Goal: Task Accomplishment & Management: Manage account settings

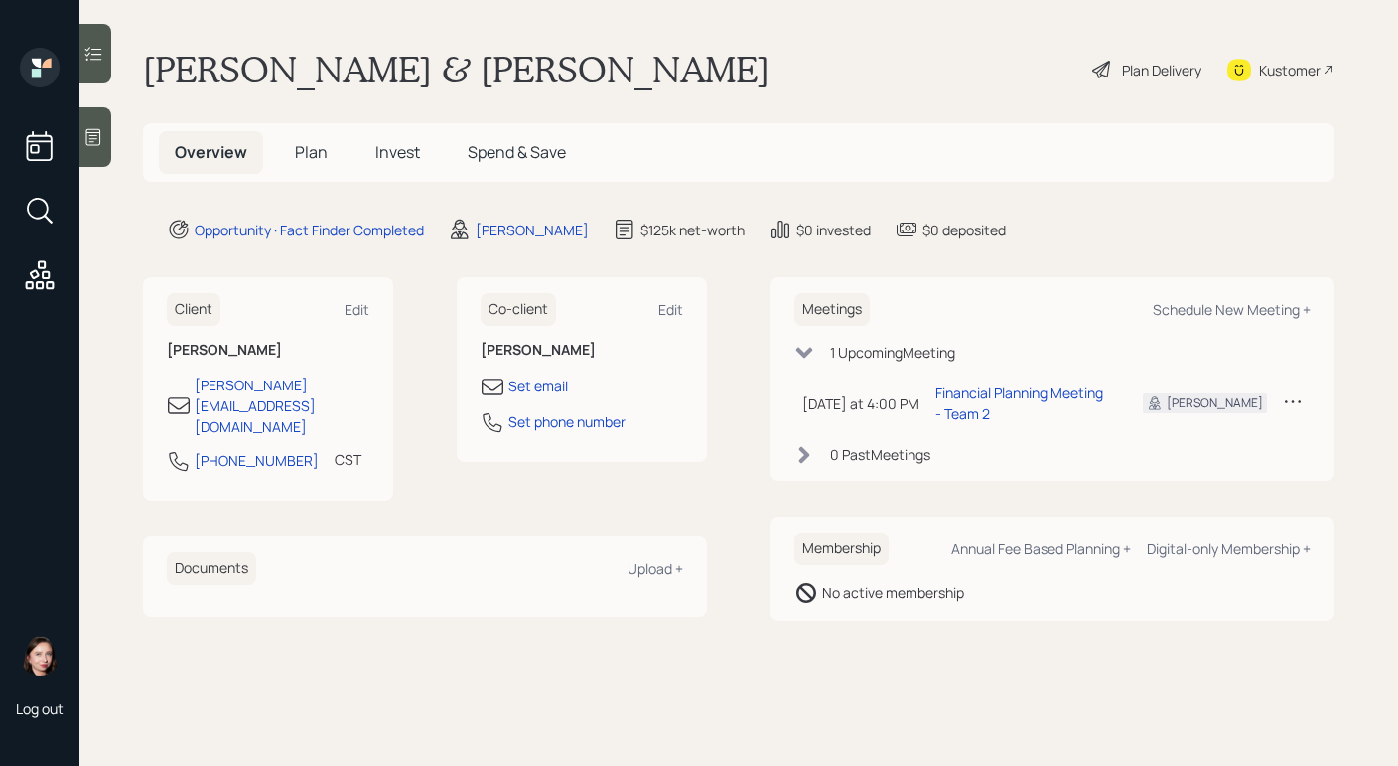
click at [78, 132] on div "Log out" at bounding box center [39, 383] width 79 height 766
click at [92, 138] on icon at bounding box center [93, 137] width 15 height 17
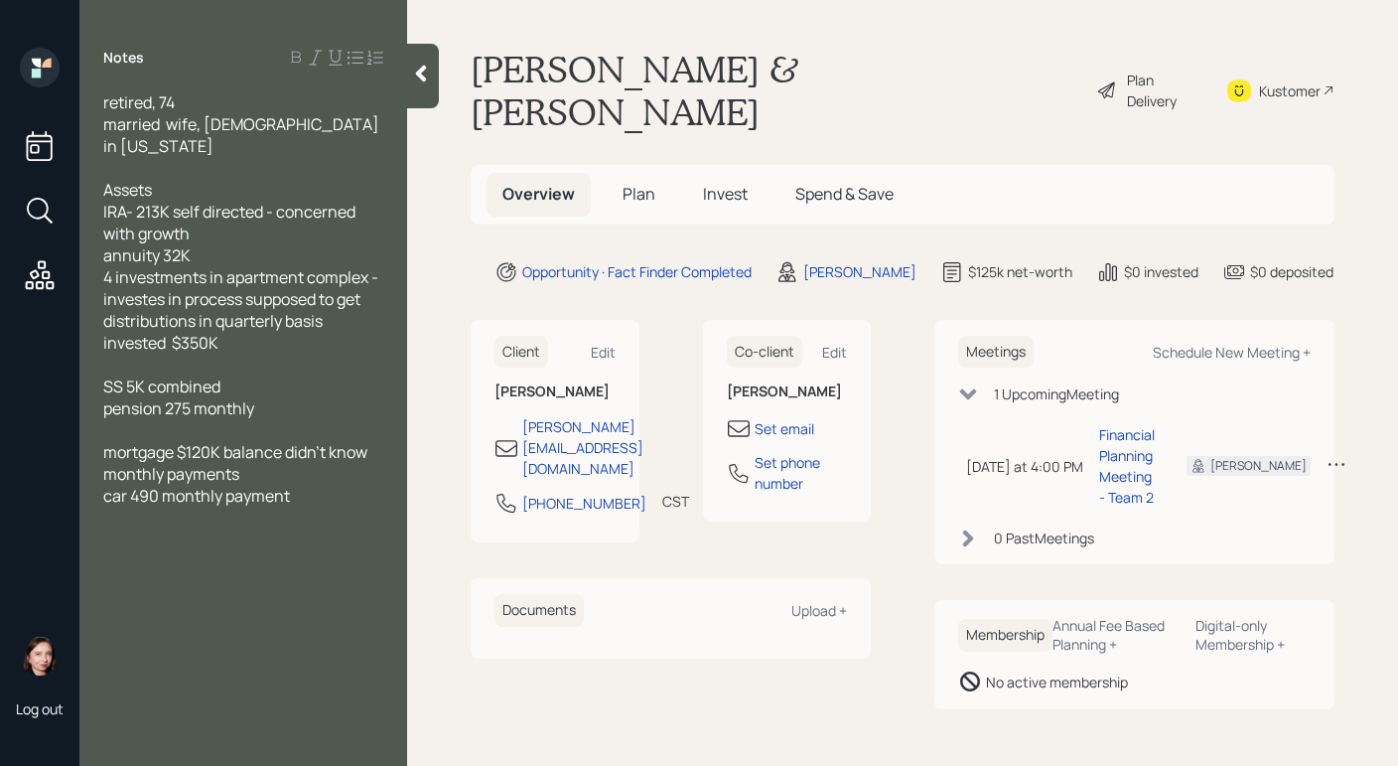
click at [1135, 70] on div "Plan Delivery" at bounding box center [1164, 91] width 74 height 42
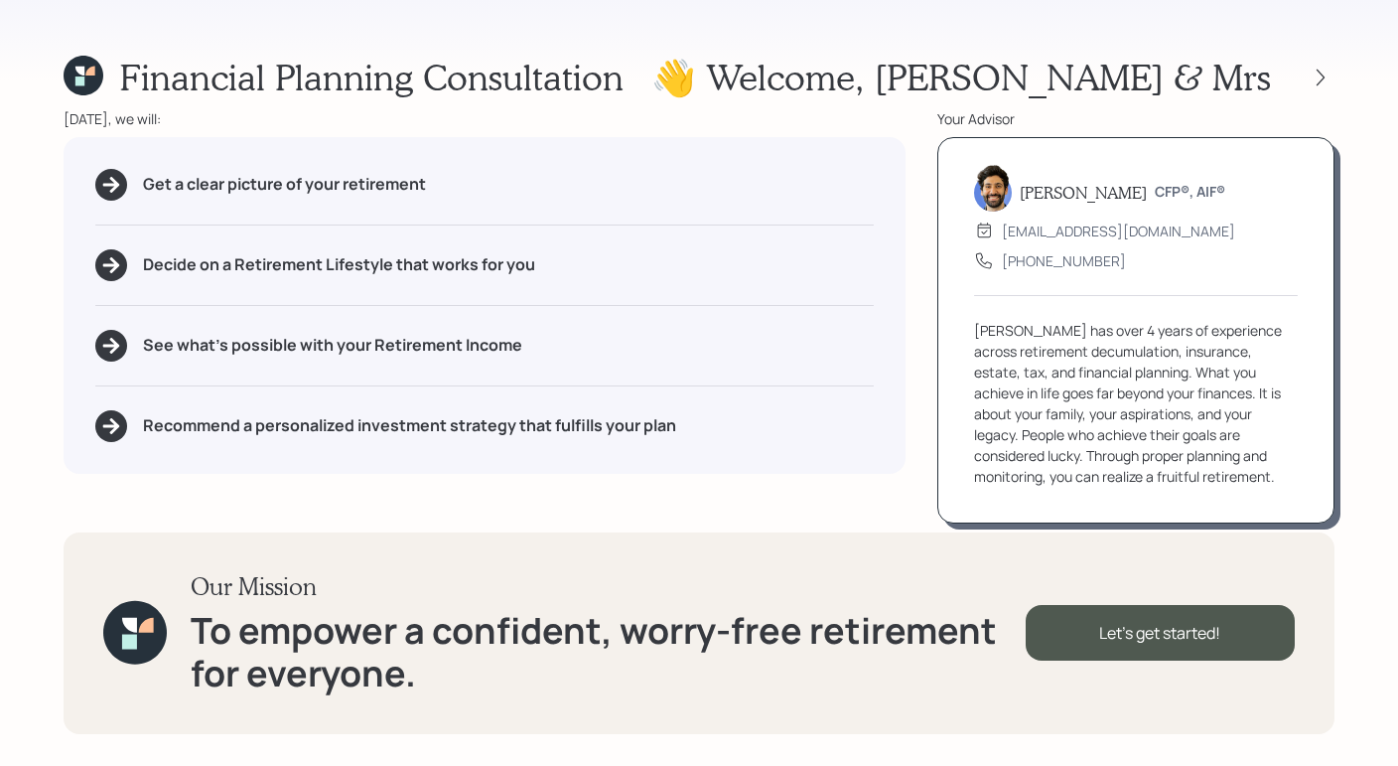
click at [876, 24] on div "Financial Planning Consultation 👋 Welcome , Michael & Mrs Today, we will: Get a…" at bounding box center [699, 383] width 1398 height 766
click at [1333, 81] on div at bounding box center [1321, 78] width 28 height 28
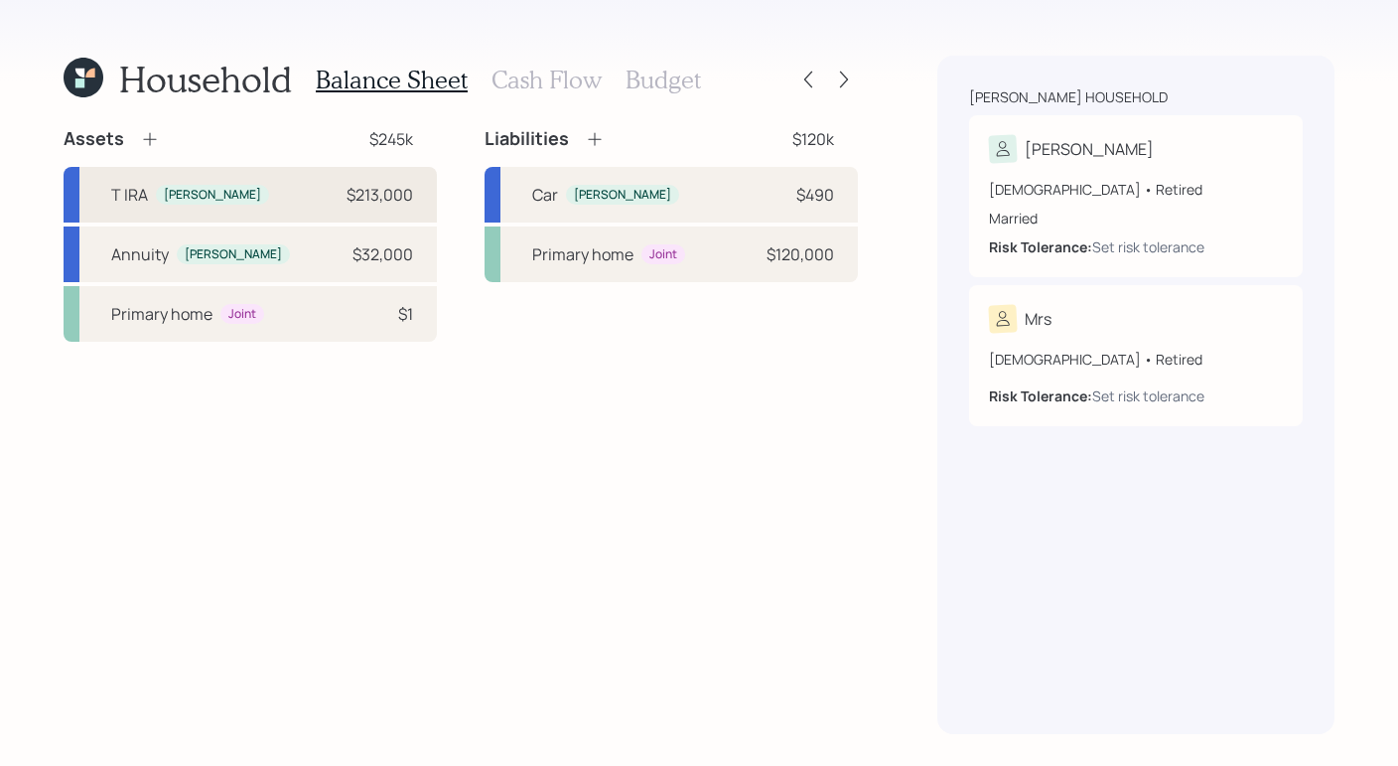
drag, startPoint x: 280, startPoint y: 195, endPoint x: 292, endPoint y: 211, distance: 19.9
click at [281, 198] on div "T IRA Michael $213,000" at bounding box center [250, 195] width 373 height 56
select select "ira"
select select "balanced"
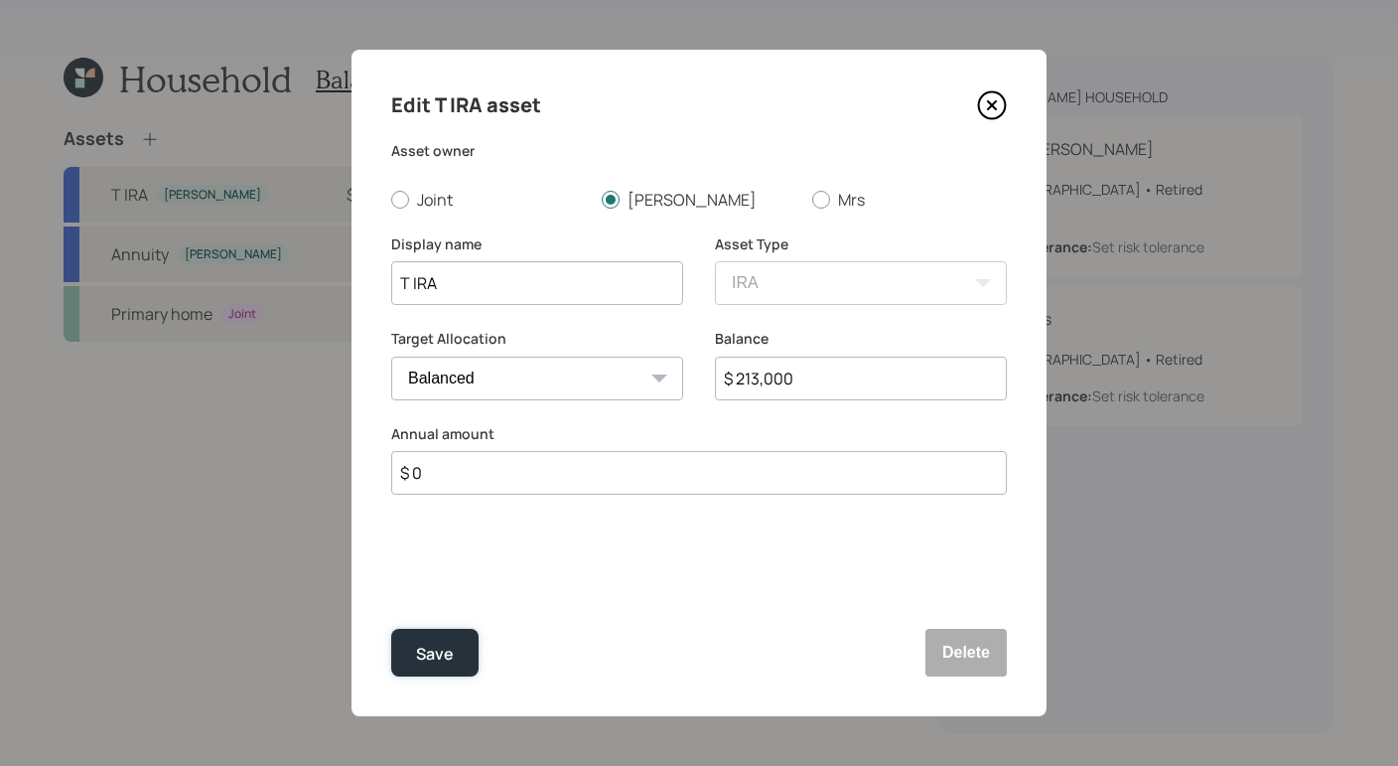
drag, startPoint x: 419, startPoint y: 647, endPoint x: 420, endPoint y: 622, distance: 24.9
click at [420, 649] on div "Save" at bounding box center [435, 654] width 38 height 27
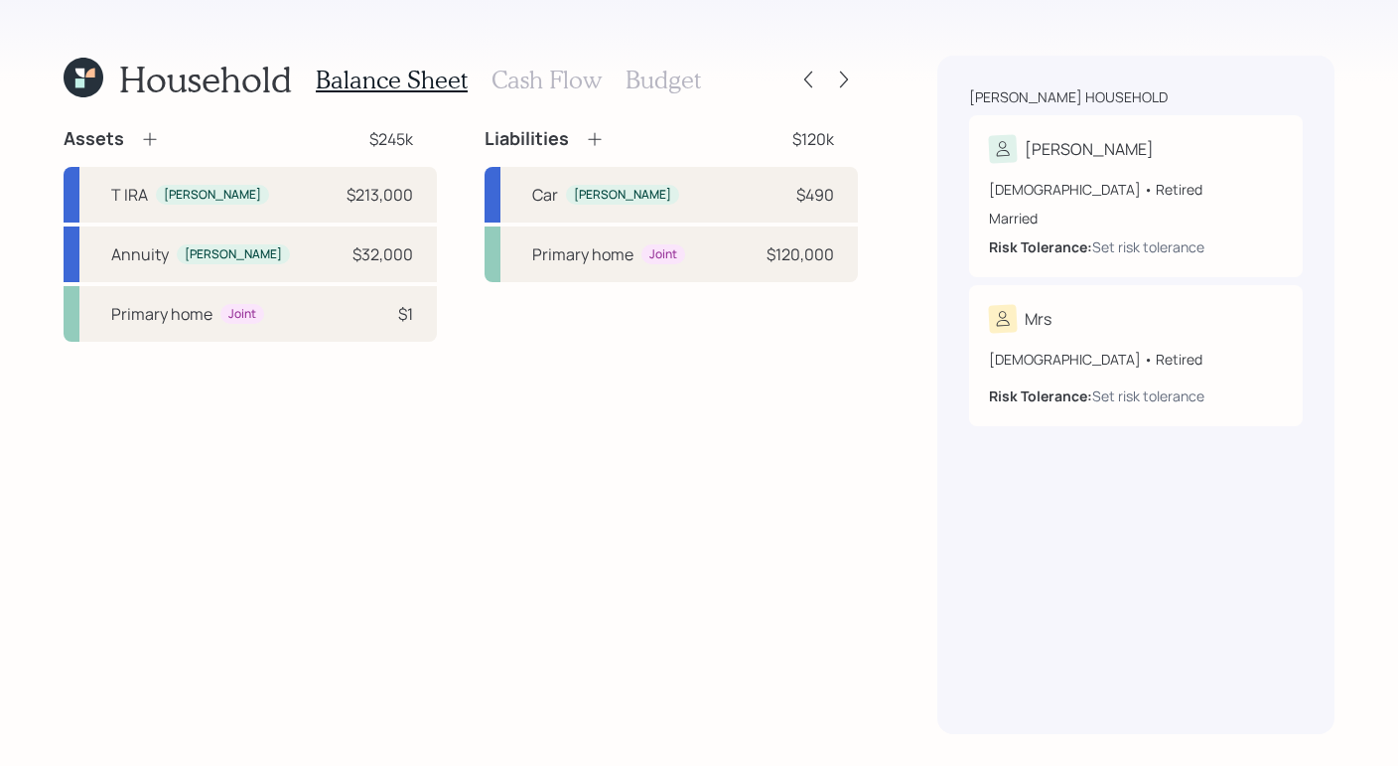
click at [558, 435] on div "Assets $245k T IRA Michael $213,000 Annuity Michael $32,000 Primary home Joint …" at bounding box center [461, 430] width 795 height 607
click at [1280, 140] on icon at bounding box center [1273, 149] width 20 height 20
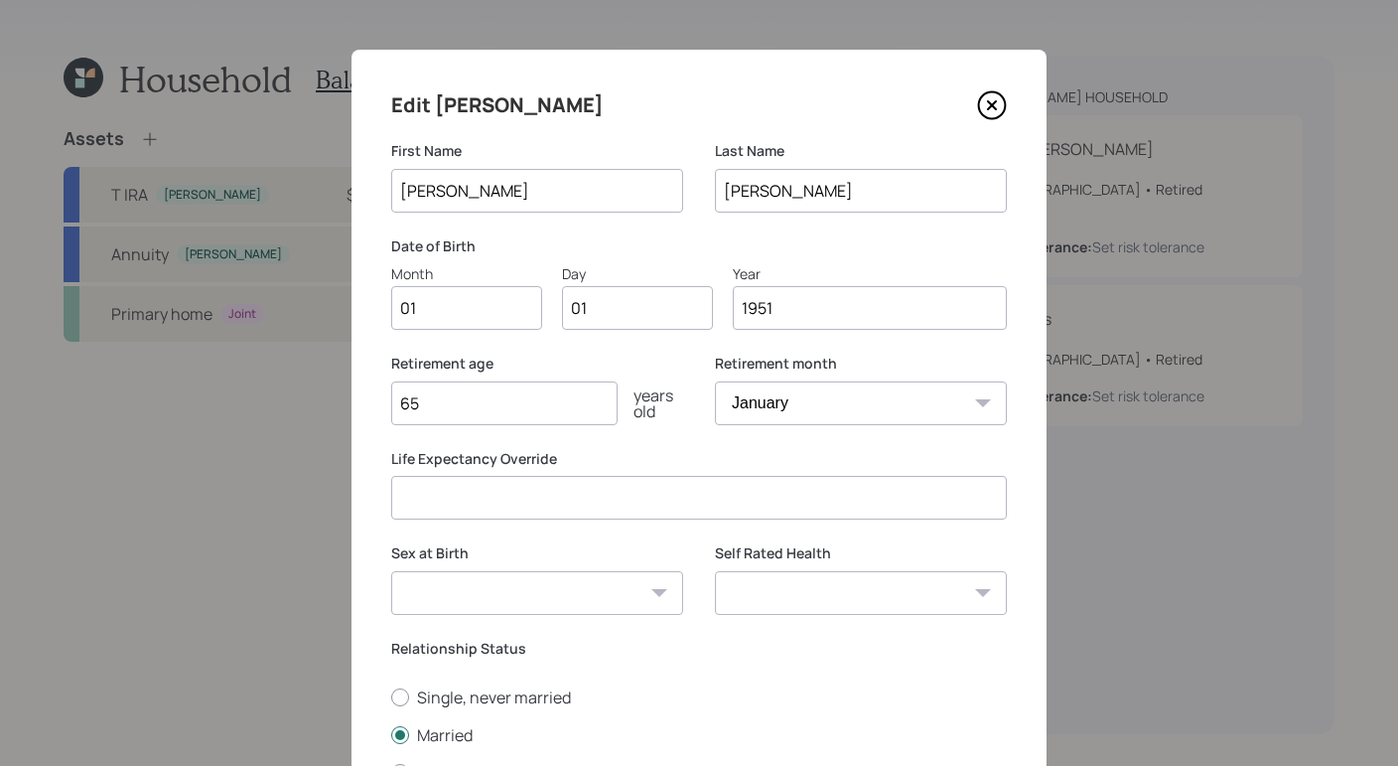
click at [982, 113] on icon at bounding box center [992, 105] width 30 height 30
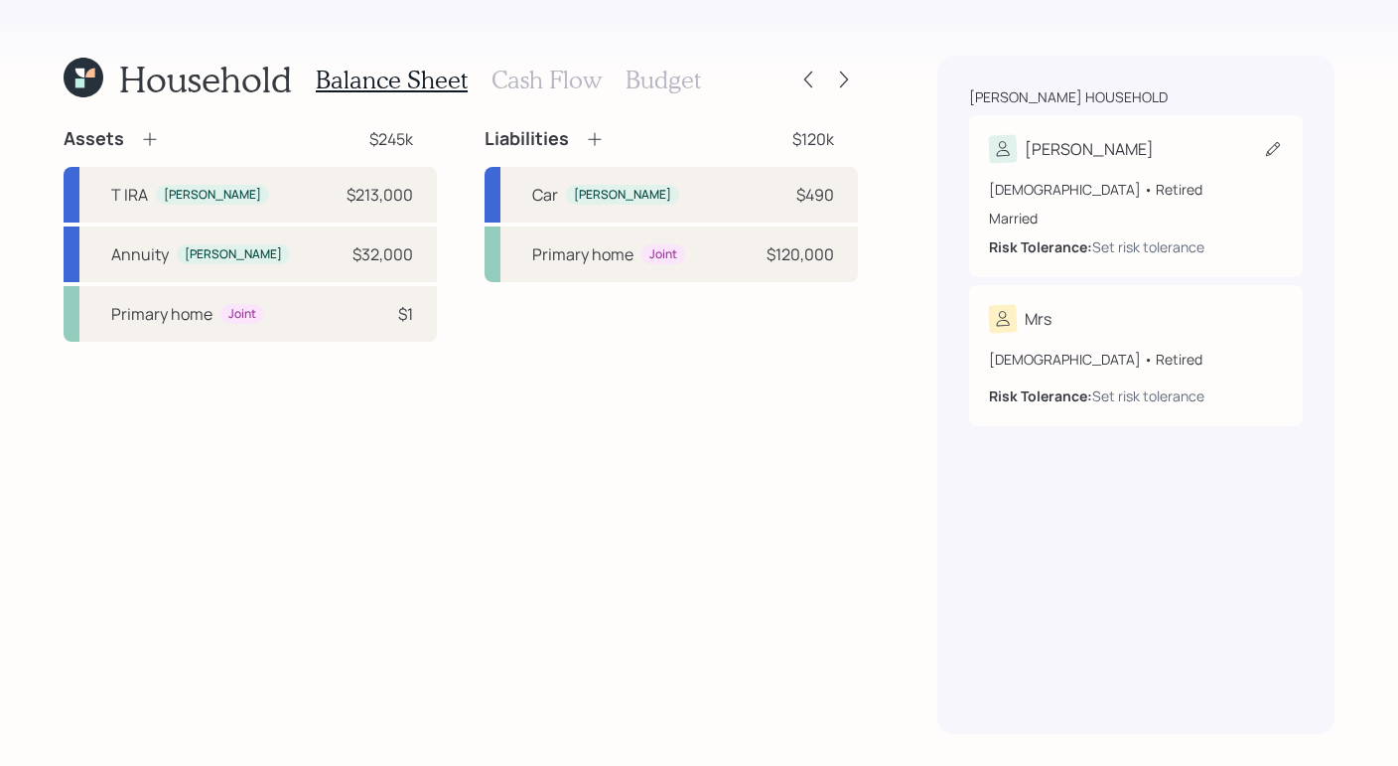
click at [1150, 164] on div "74 years old • Retired Married Risk Tolerance: Set risk tolerance" at bounding box center [1136, 210] width 294 height 94
click at [240, 266] on div "Annuity Michael $32,000" at bounding box center [250, 254] width 373 height 56
select select "taxable"
select select "balanced"
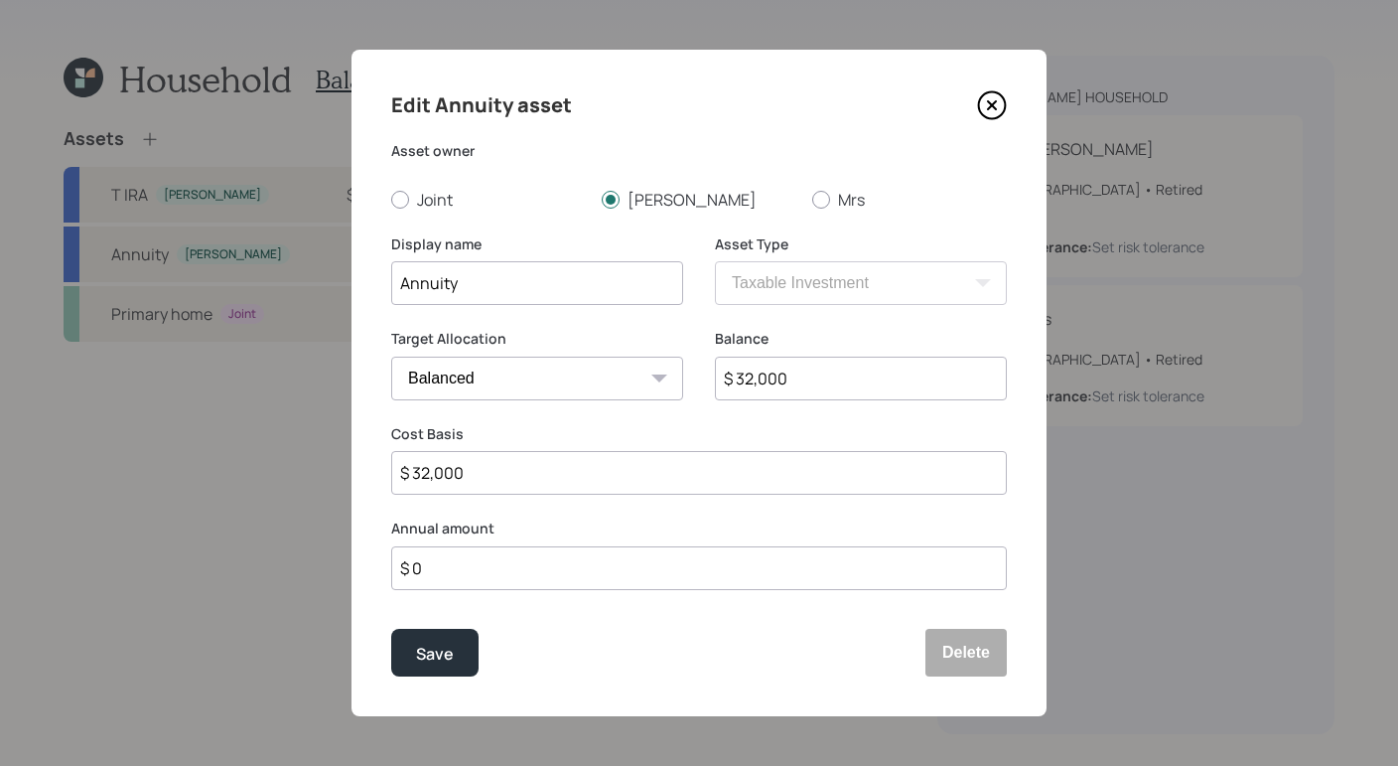
drag, startPoint x: 992, startPoint y: 87, endPoint x: 986, endPoint y: 99, distance: 13.3
click at [988, 92] on div "Edit Annuity asset Asset owner Joint Michael Mrs Display name Annuity Asset Typ…" at bounding box center [699, 383] width 695 height 666
click at [988, 97] on icon at bounding box center [992, 105] width 30 height 30
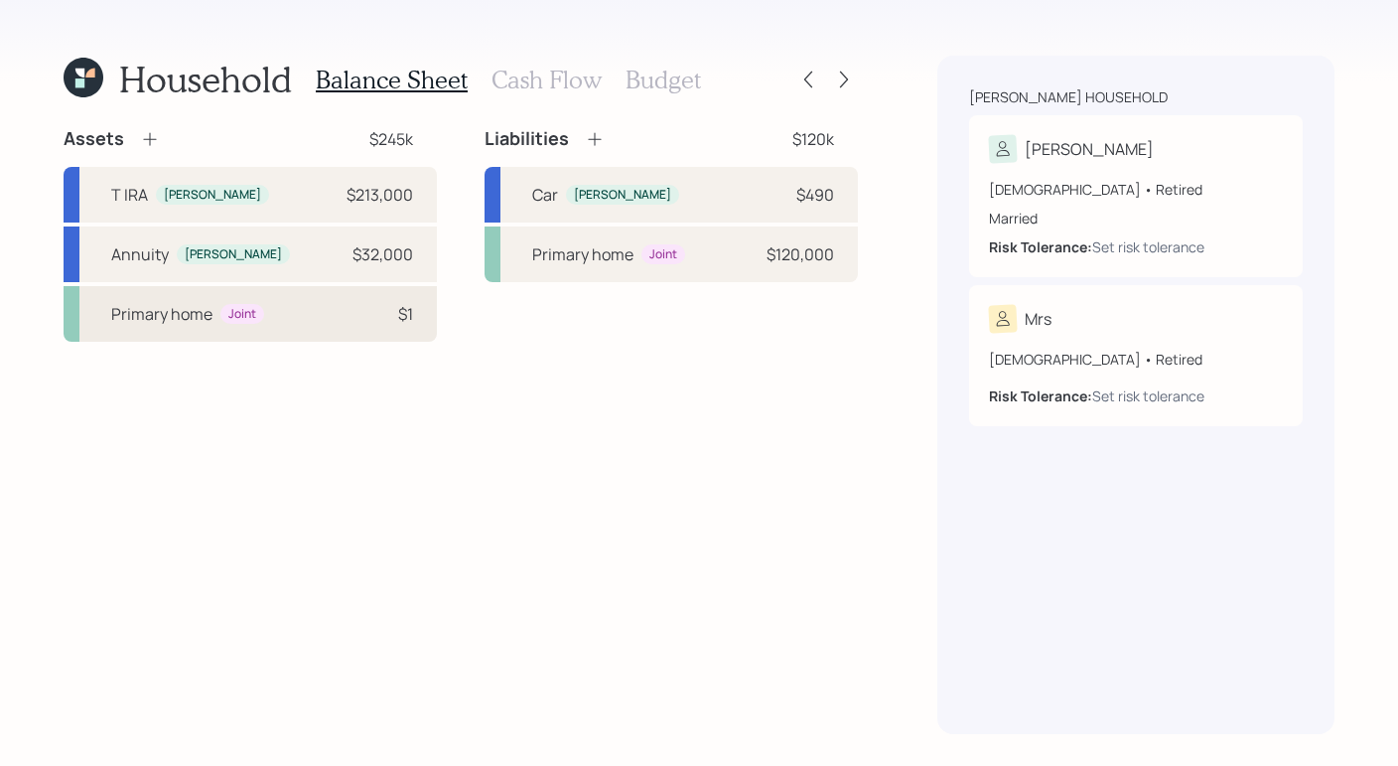
click at [316, 323] on div "Primary home Joint $1" at bounding box center [250, 314] width 373 height 56
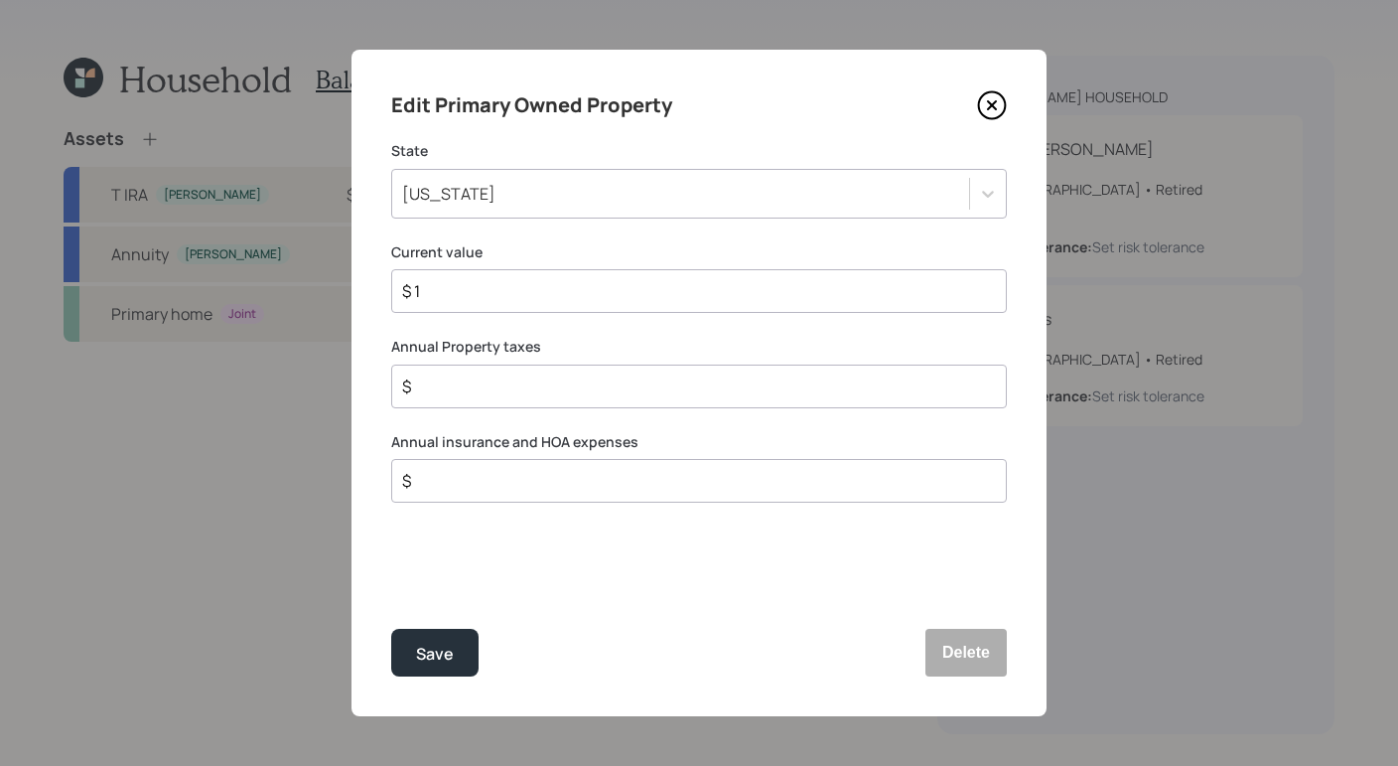
drag, startPoint x: 1003, startPoint y: 98, endPoint x: 1007, endPoint y: 85, distance: 13.5
click at [1007, 86] on div "Edit Primary Owned Property State Texas Current value $ 1 Annual Property taxes…" at bounding box center [699, 383] width 695 height 666
click at [988, 112] on icon at bounding box center [992, 105] width 30 height 30
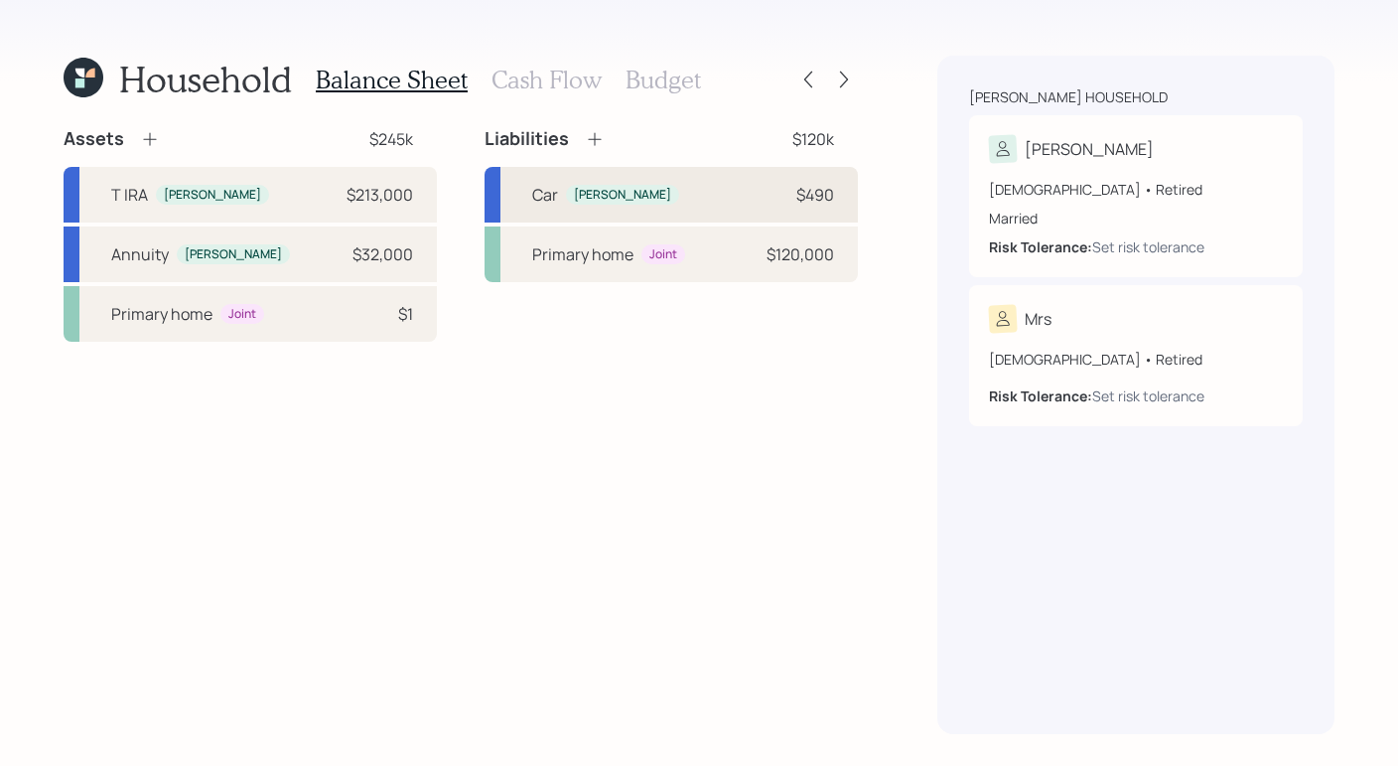
click at [563, 197] on div "Car Michael" at bounding box center [605, 195] width 147 height 24
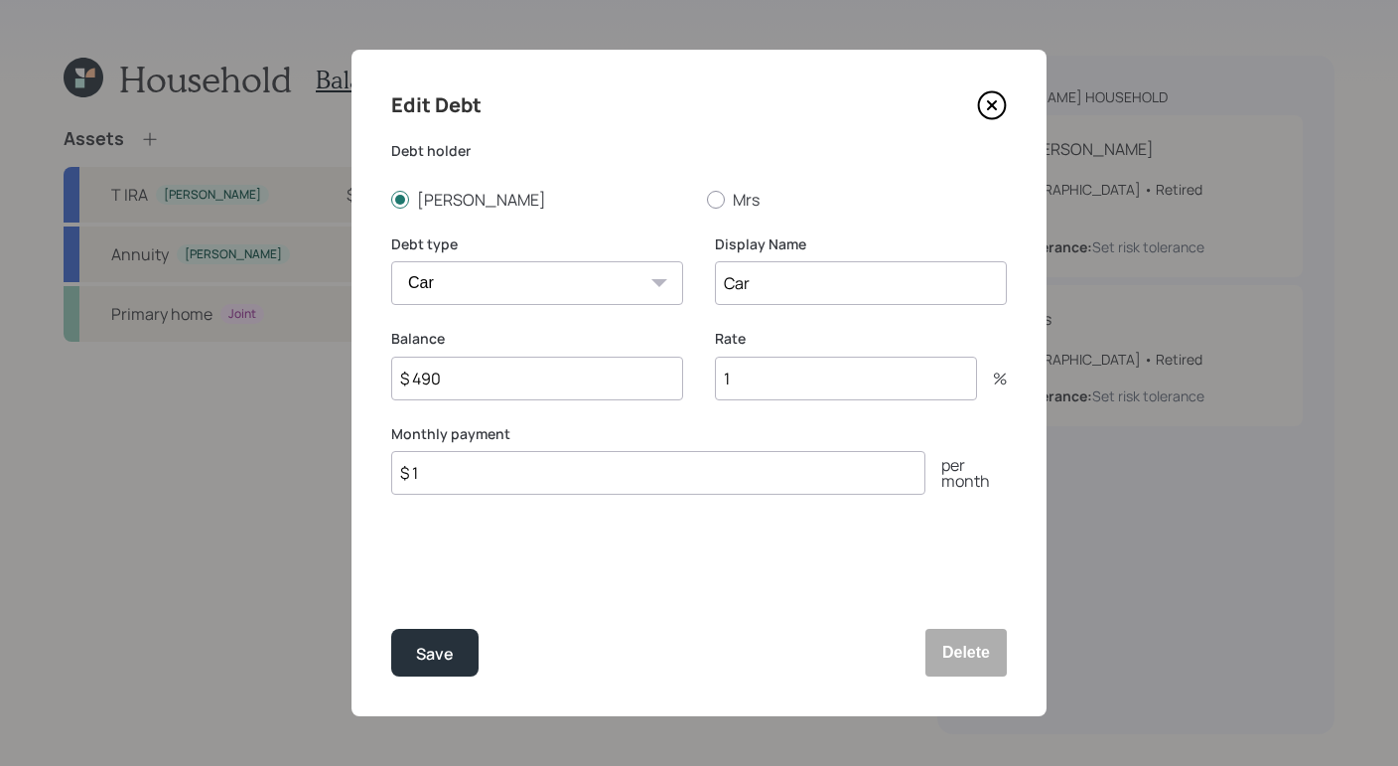
click at [995, 116] on icon at bounding box center [992, 105] width 30 height 30
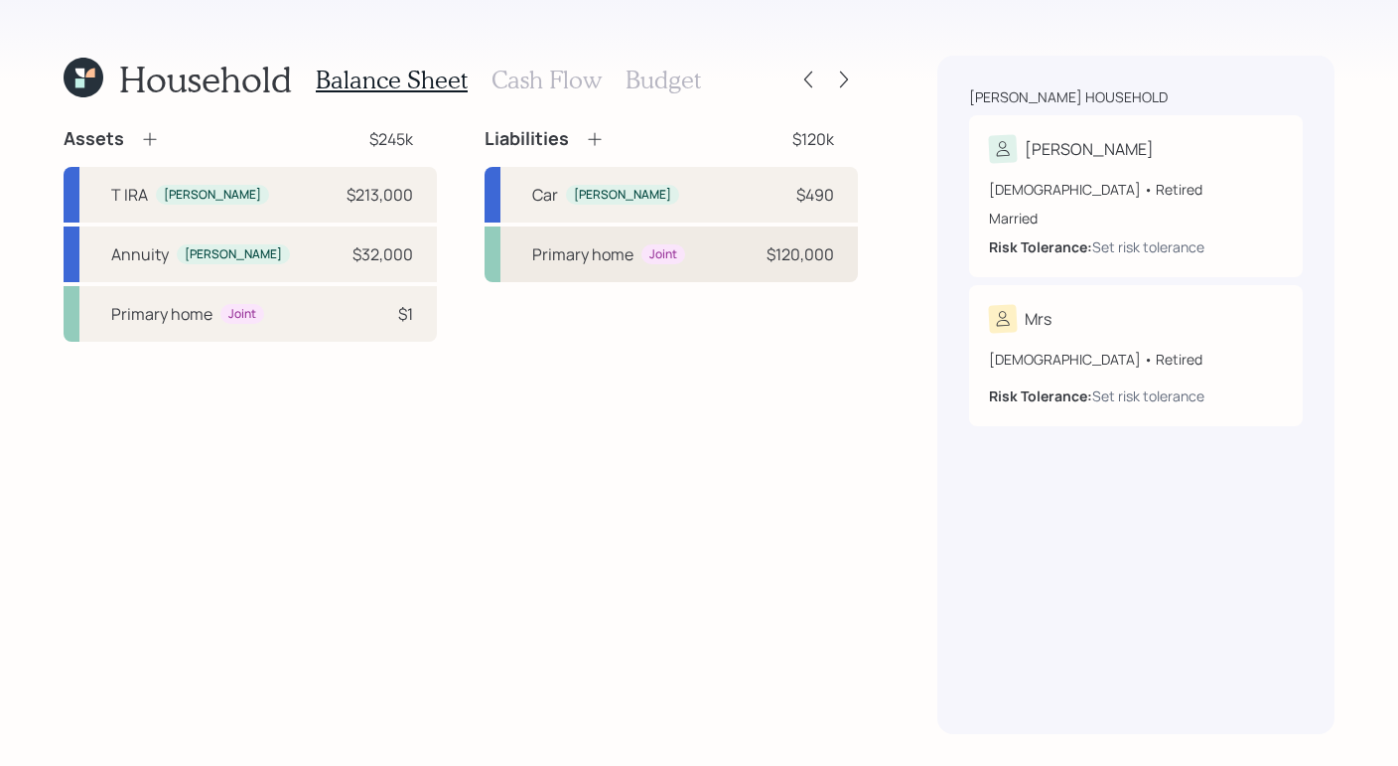
click at [597, 265] on div "Primary home" at bounding box center [582, 254] width 101 height 24
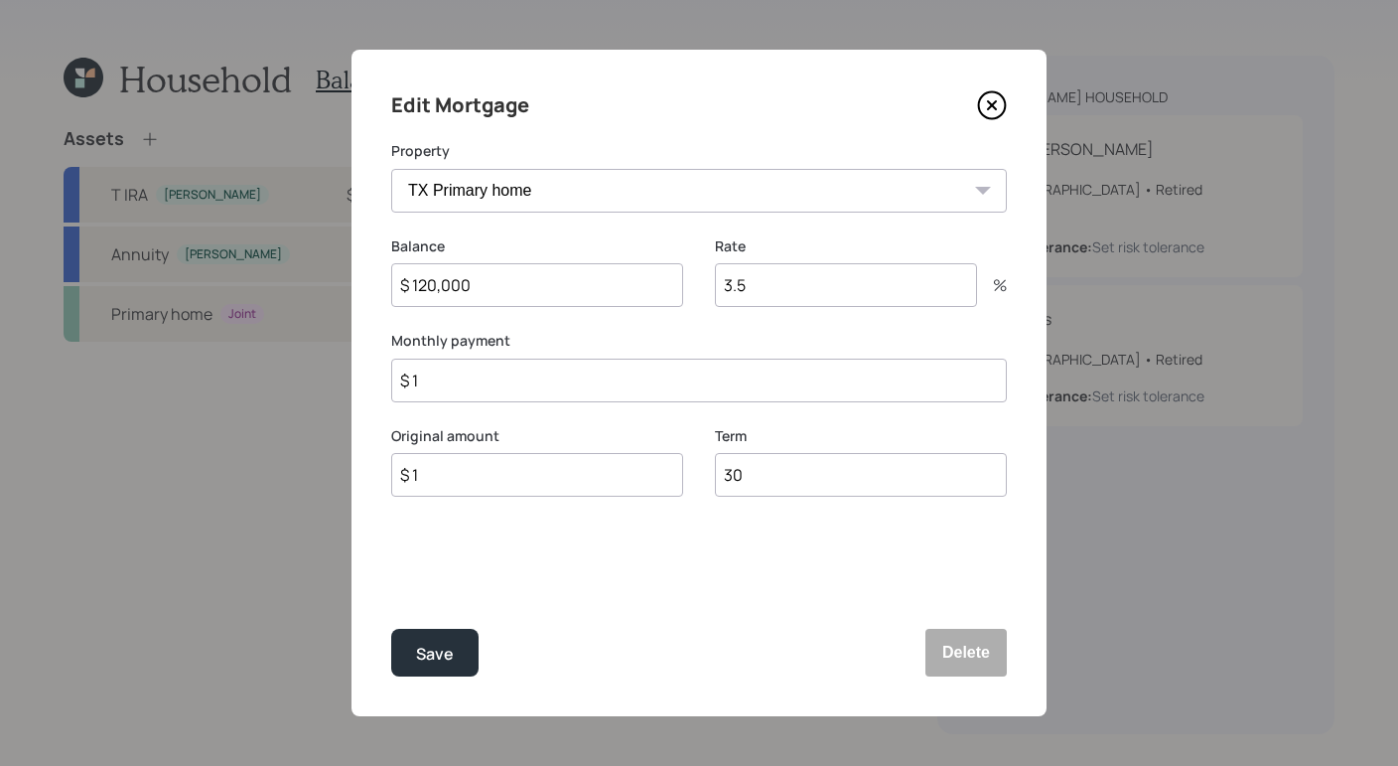
drag, startPoint x: 556, startPoint y: 295, endPoint x: 416, endPoint y: 312, distance: 141.1
click at [412, 291] on input "$ 120,000" at bounding box center [537, 285] width 292 height 44
drag, startPoint x: 612, startPoint y: 587, endPoint x: 541, endPoint y: 561, distance: 75.1
click at [612, 587] on div "Edit Mortgage Property TX Primary home Balance $ 120,000 Rate 3.5 % Monthly pay…" at bounding box center [699, 383] width 695 height 666
drag, startPoint x: 992, startPoint y: 111, endPoint x: 985, endPoint y: 123, distance: 13.8
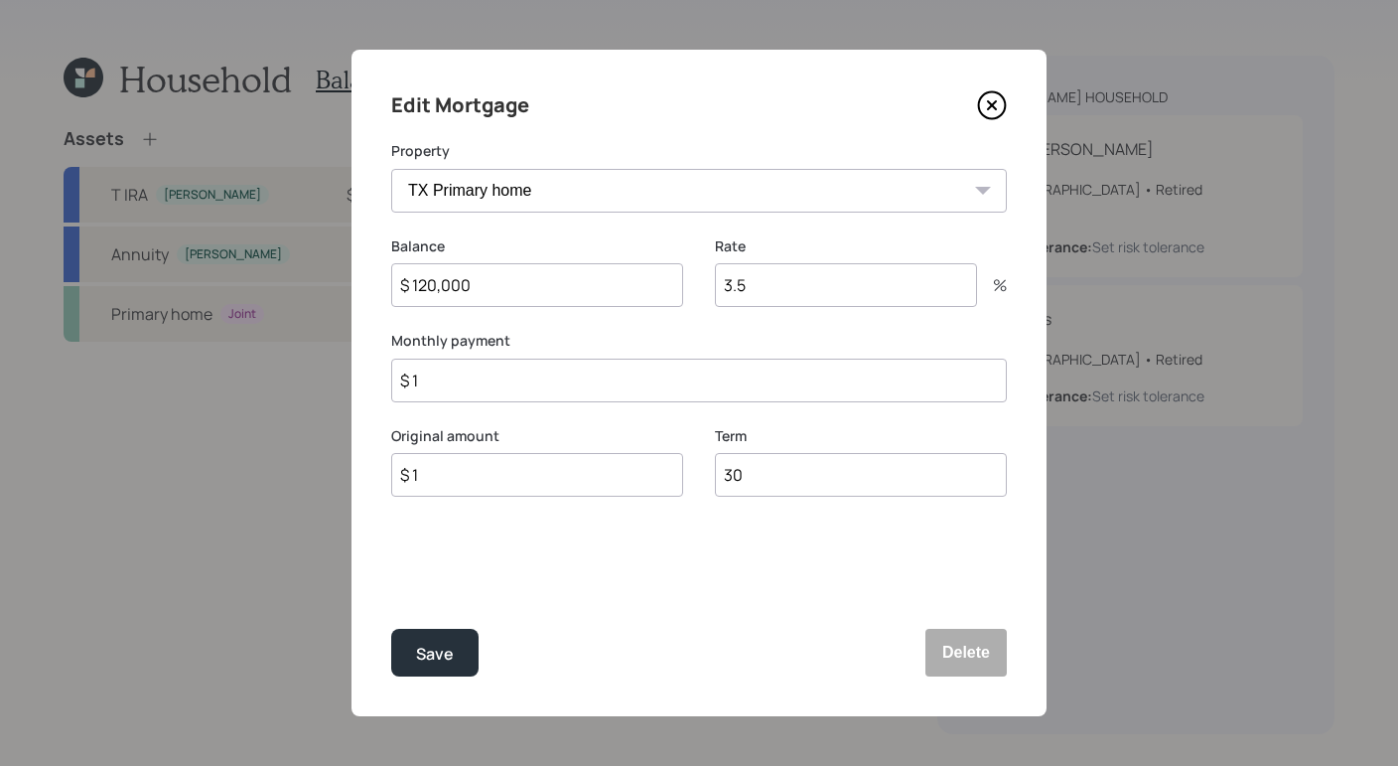
click at [992, 110] on icon at bounding box center [992, 105] width 30 height 30
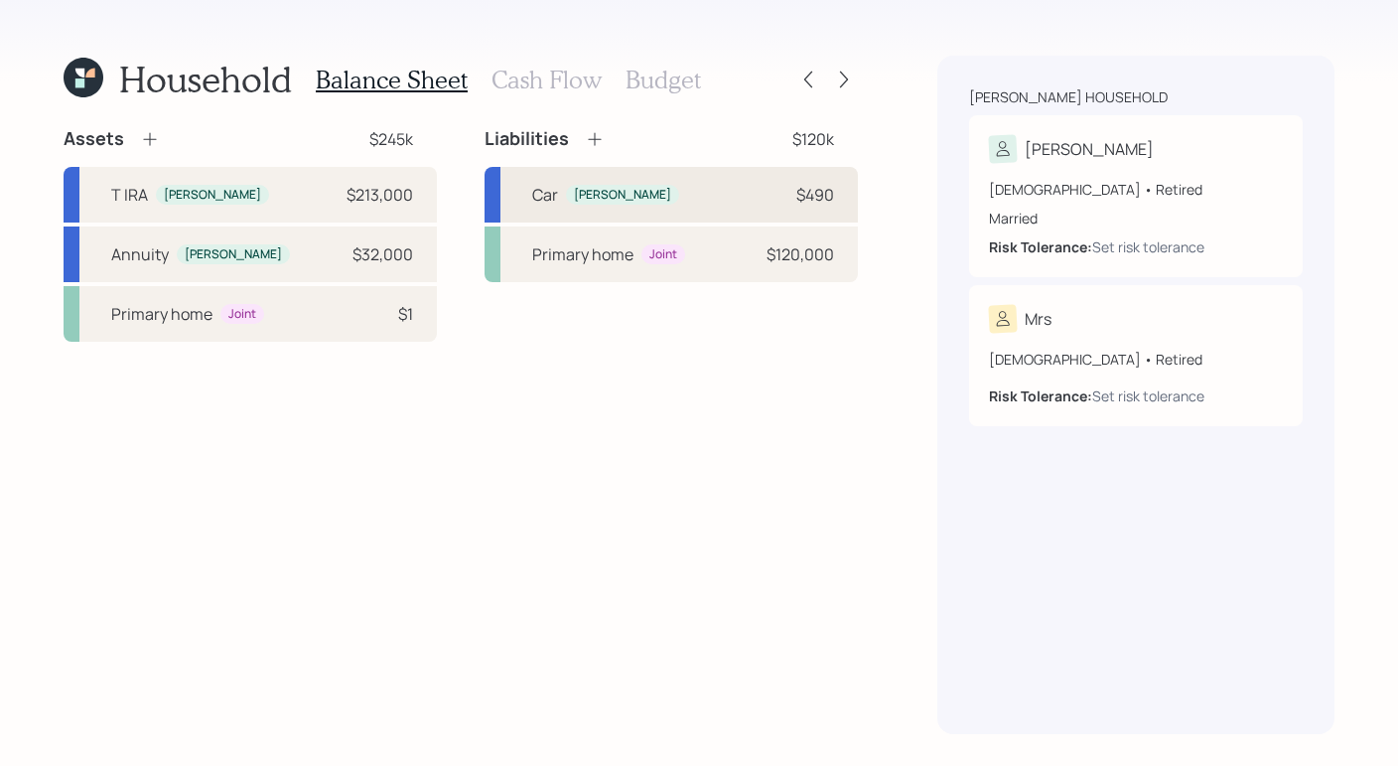
click at [692, 201] on div "Car Michael $490" at bounding box center [671, 195] width 373 height 56
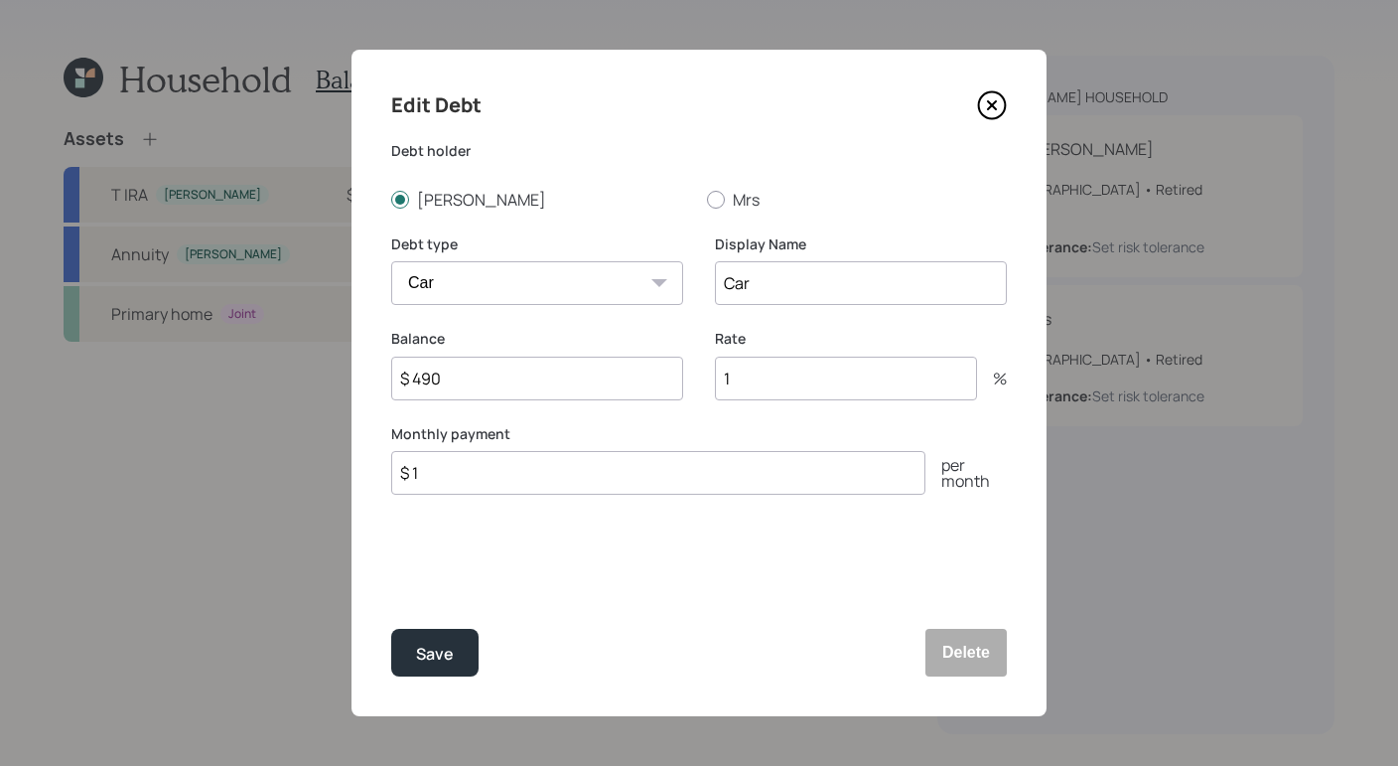
click at [994, 110] on icon at bounding box center [992, 105] width 30 height 30
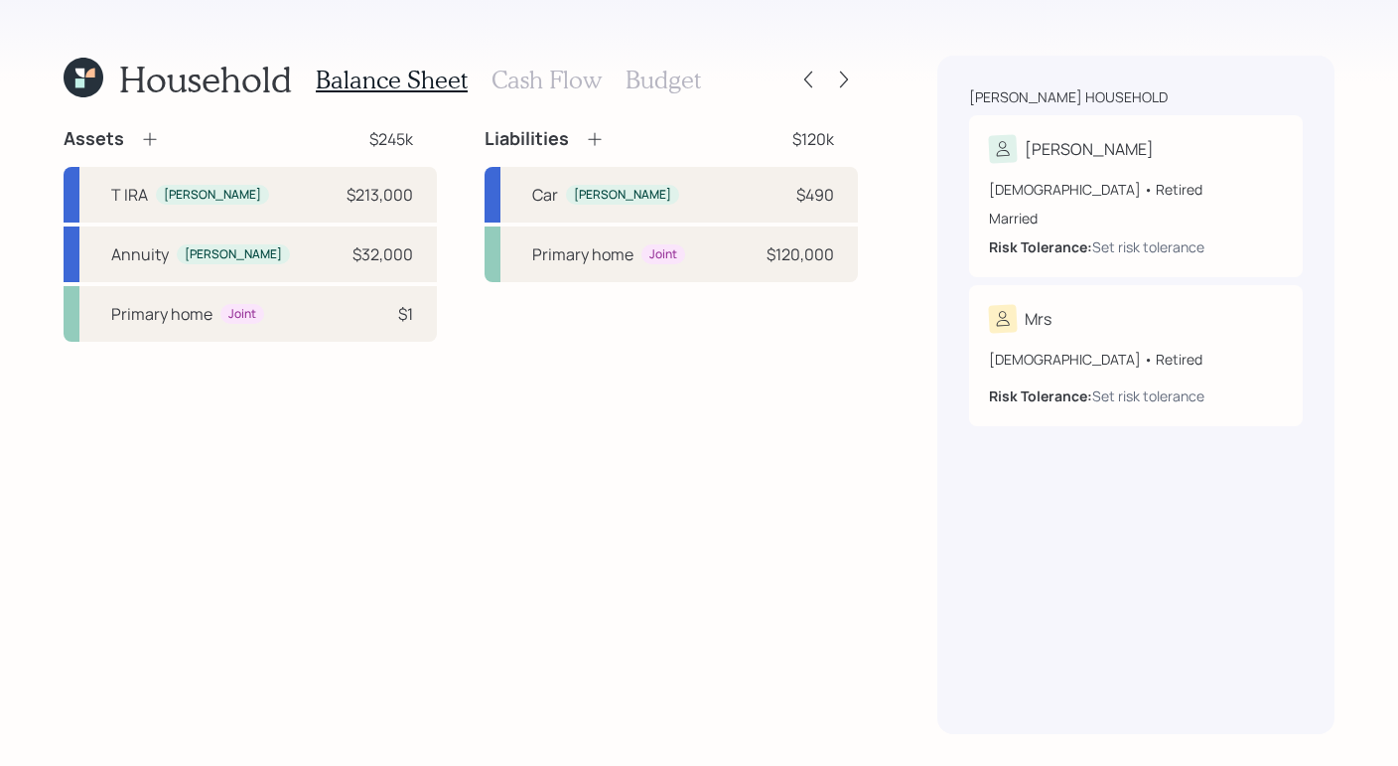
click at [555, 83] on h3 "Cash Flow" at bounding box center [547, 80] width 110 height 29
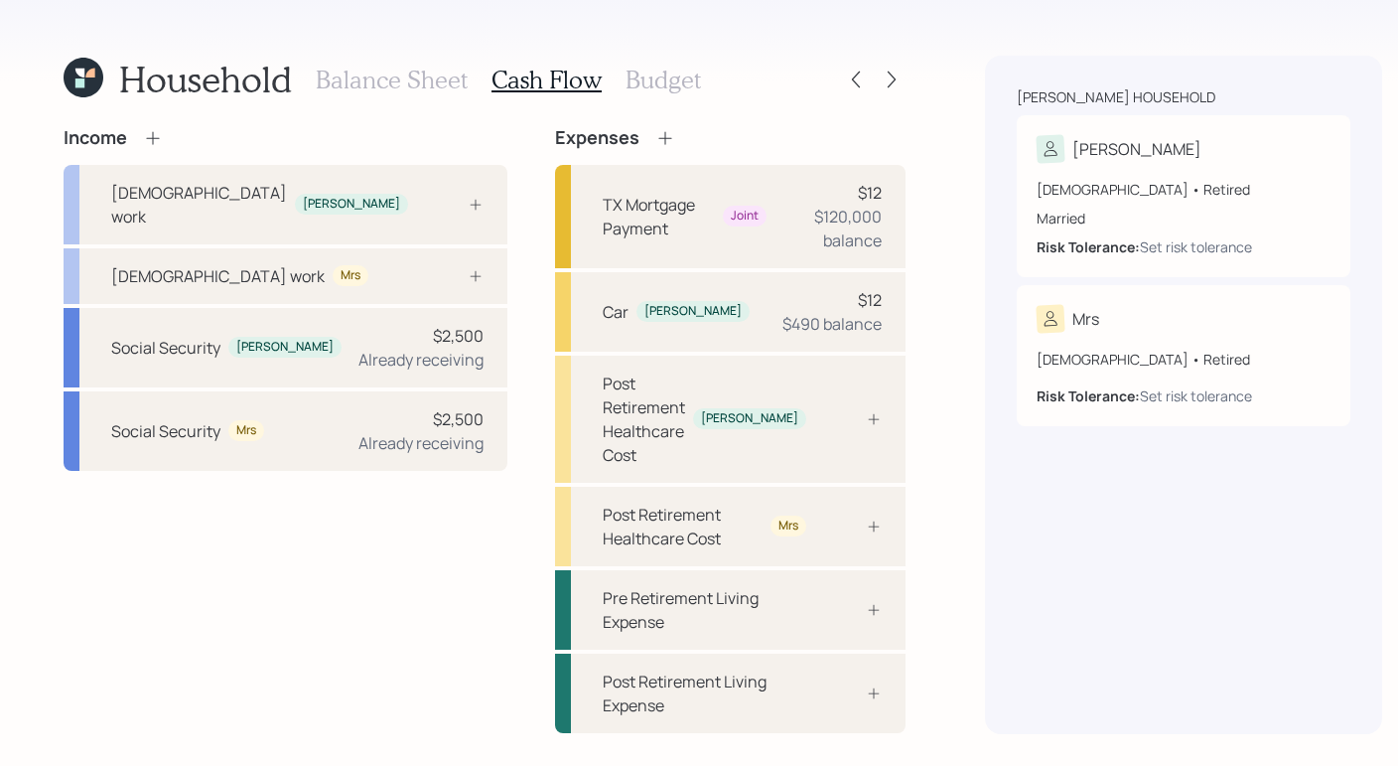
click at [284, 612] on div "Income Full-time work Michael Full-time work Mrs Social Security Michael $2,500…" at bounding box center [286, 430] width 444 height 606
click at [398, 94] on div "Balance Sheet Cash Flow Budget" at bounding box center [508, 80] width 385 height 48
click at [399, 80] on h3 "Balance Sheet" at bounding box center [392, 80] width 152 height 29
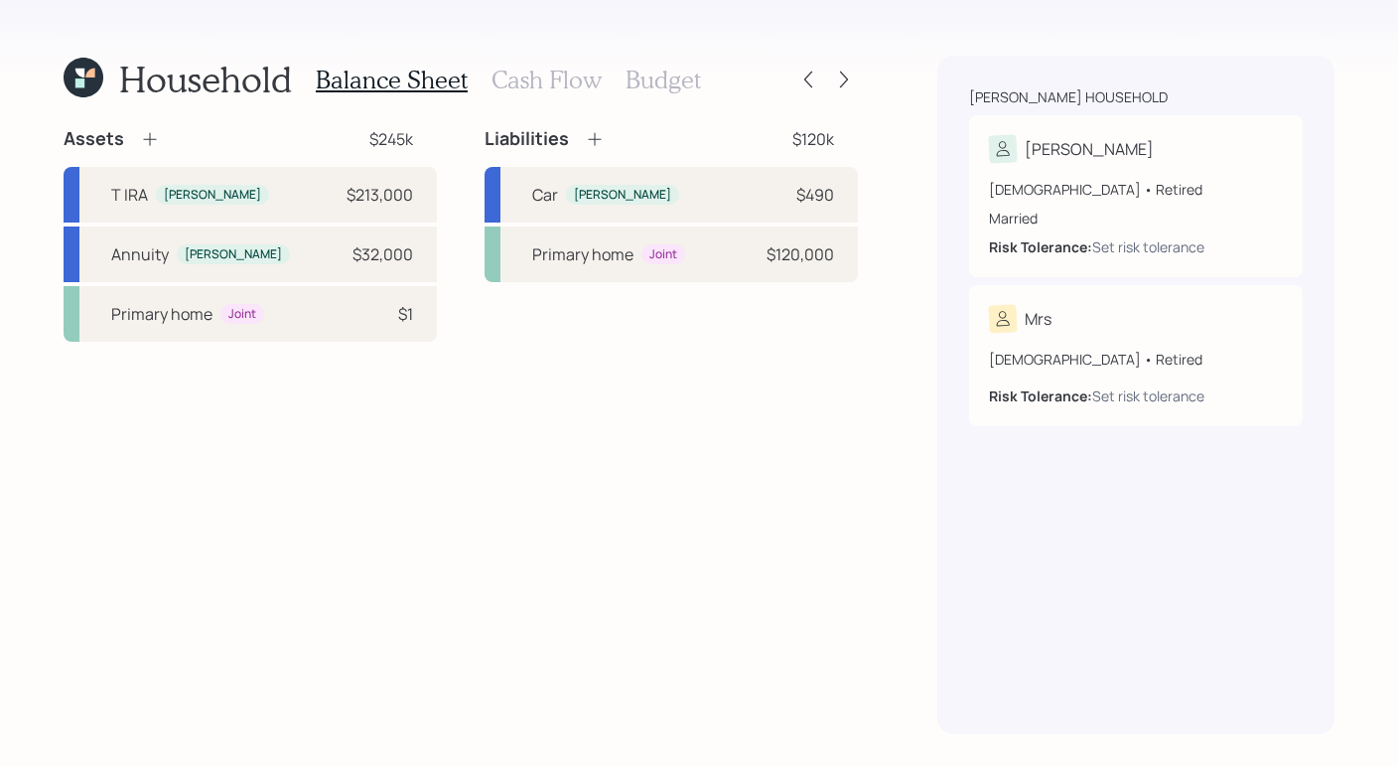
click at [551, 93] on div "Balance Sheet Cash Flow Budget" at bounding box center [508, 80] width 385 height 48
click at [553, 86] on h3 "Cash Flow" at bounding box center [547, 80] width 110 height 29
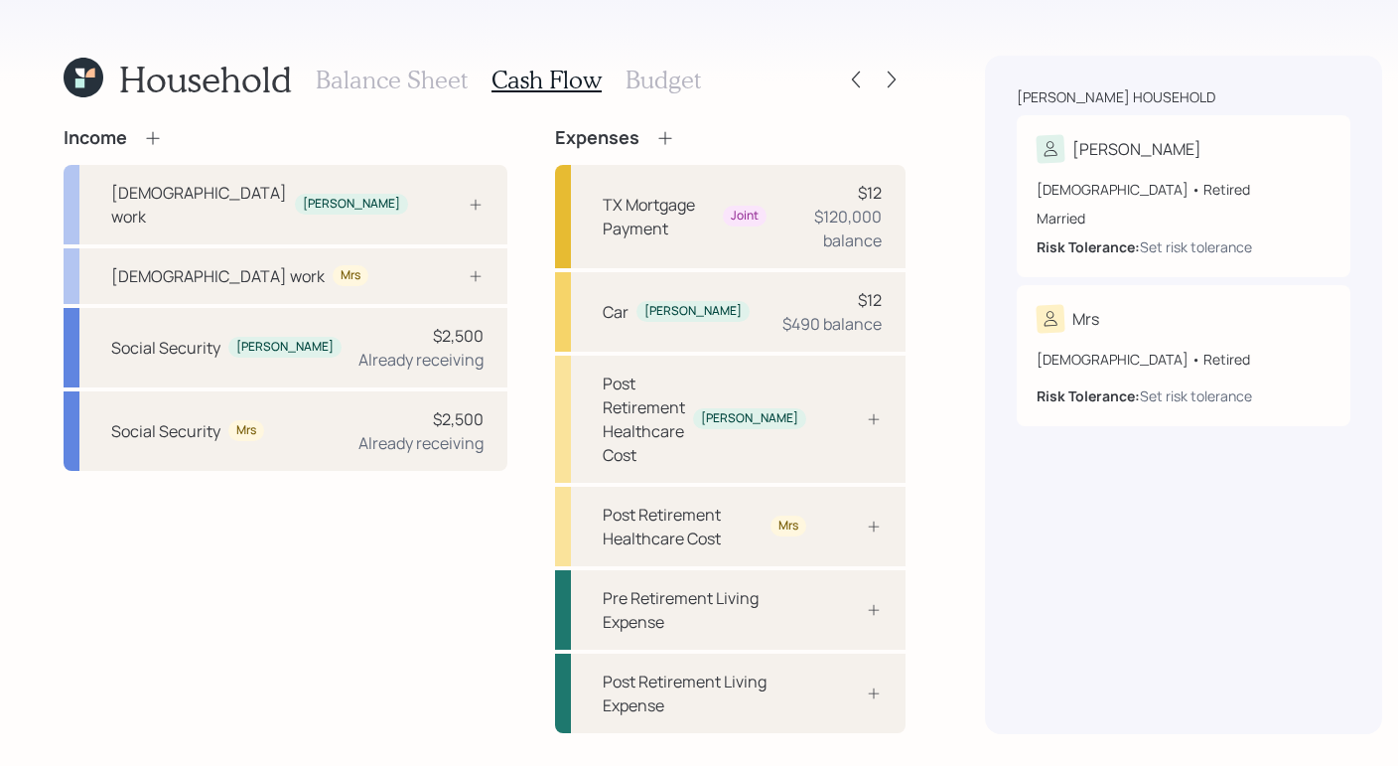
click at [655, 86] on h3 "Budget" at bounding box center [663, 80] width 75 height 29
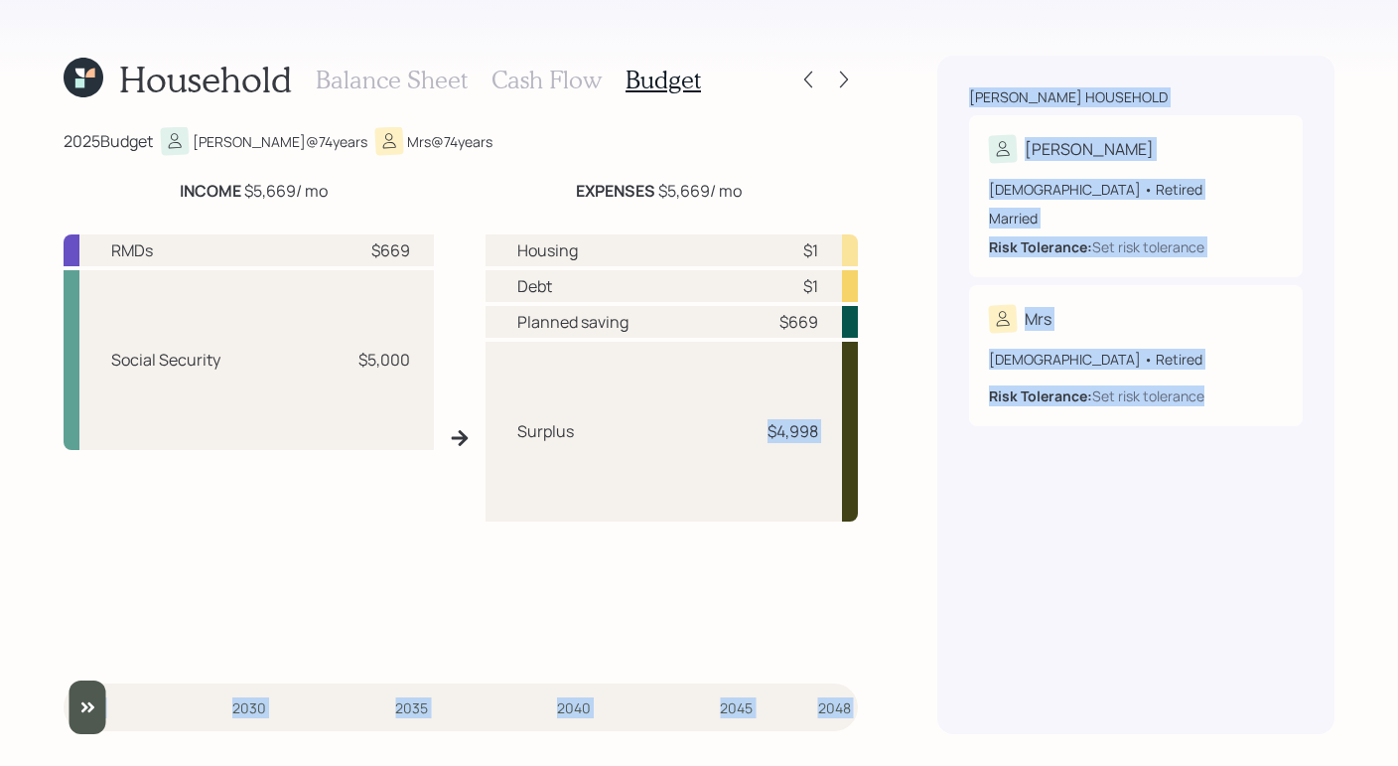
drag, startPoint x: 768, startPoint y: 430, endPoint x: 1002, endPoint y: 502, distance: 245.1
click at [1002, 502] on div "Household Balance Sheet Cash Flow Budget 2025 Budget Michael @ 74 years Mrs @ 7…" at bounding box center [699, 383] width 1398 height 766
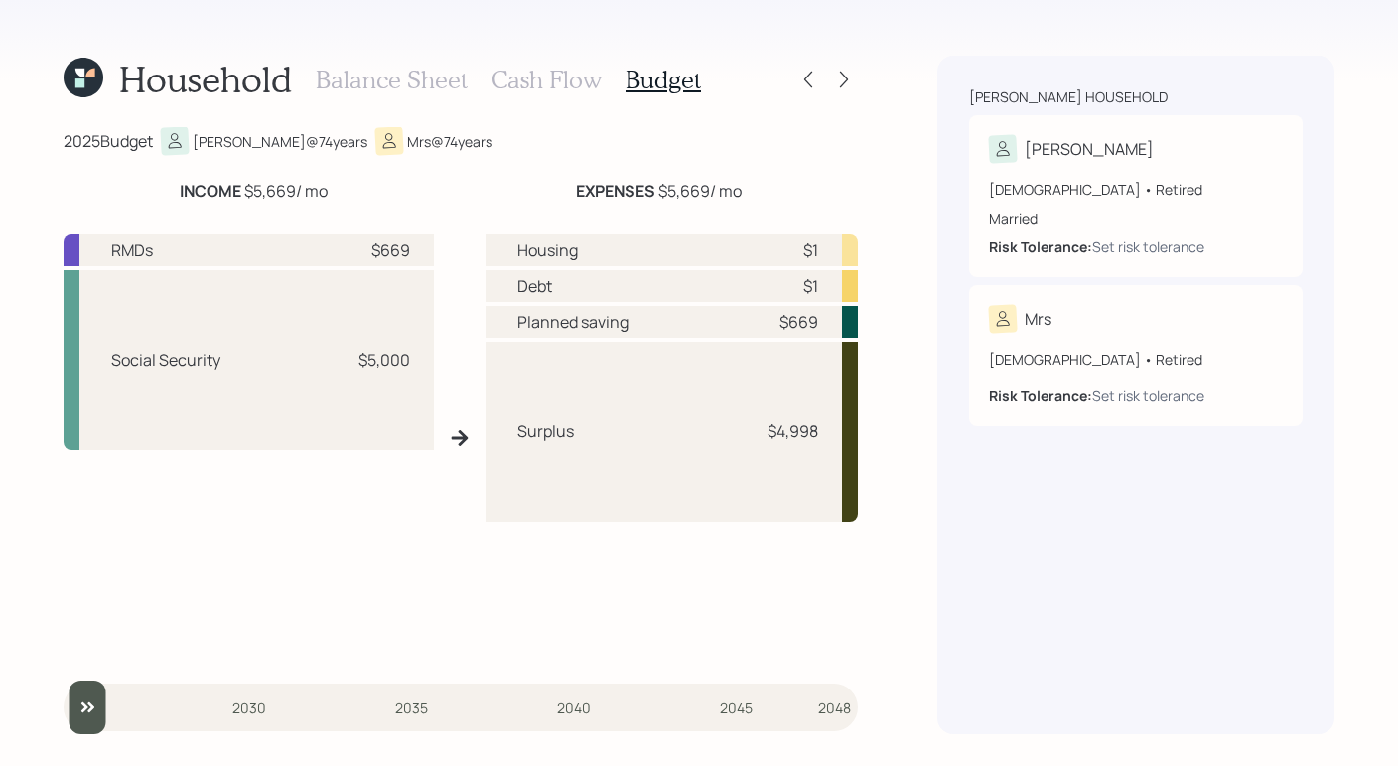
drag, startPoint x: 896, startPoint y: 543, endPoint x: 745, endPoint y: 448, distance: 178.6
click at [896, 543] on div "Household Balance Sheet Cash Flow Budget 2025 Budget Michael @ 74 years Mrs @ 7…" at bounding box center [699, 383] width 1398 height 766
click at [838, 79] on icon at bounding box center [844, 80] width 20 height 20
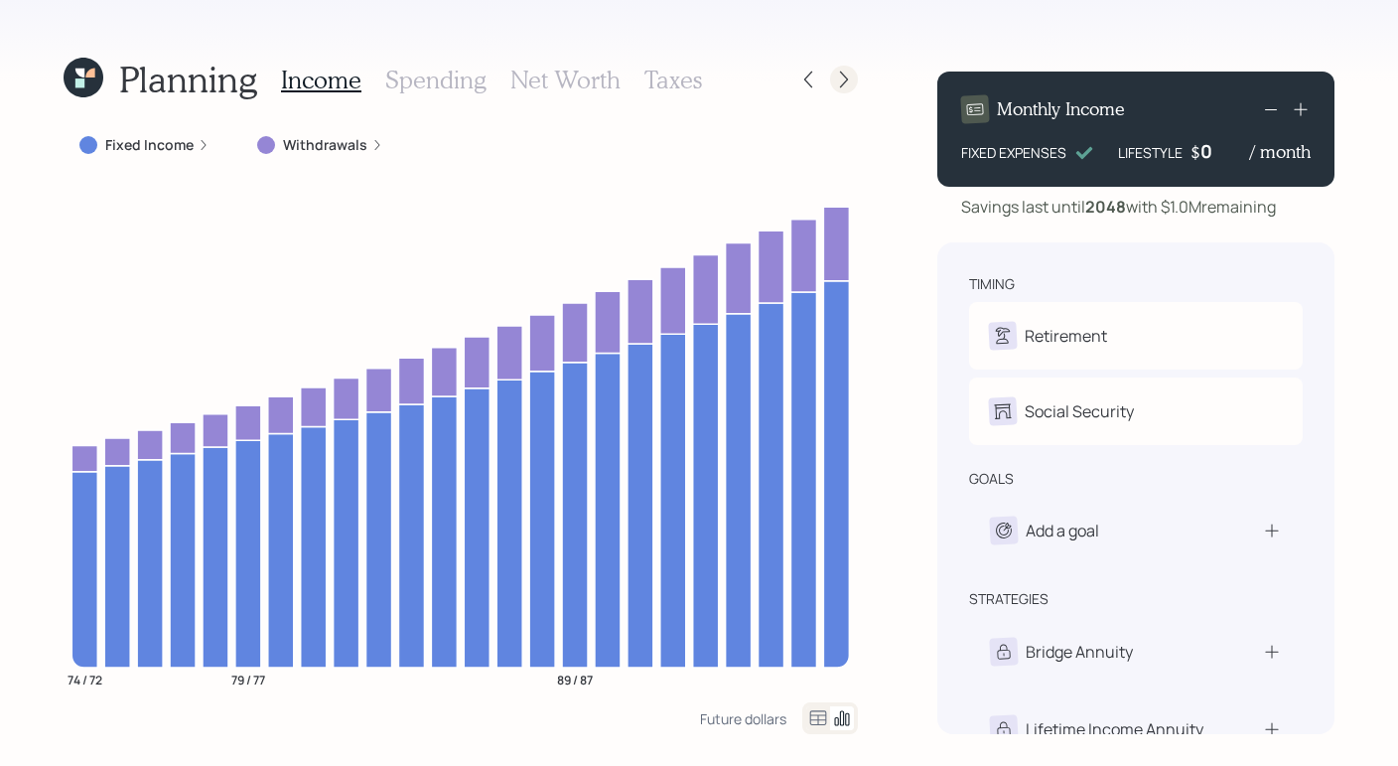
click at [836, 77] on icon at bounding box center [844, 80] width 20 height 20
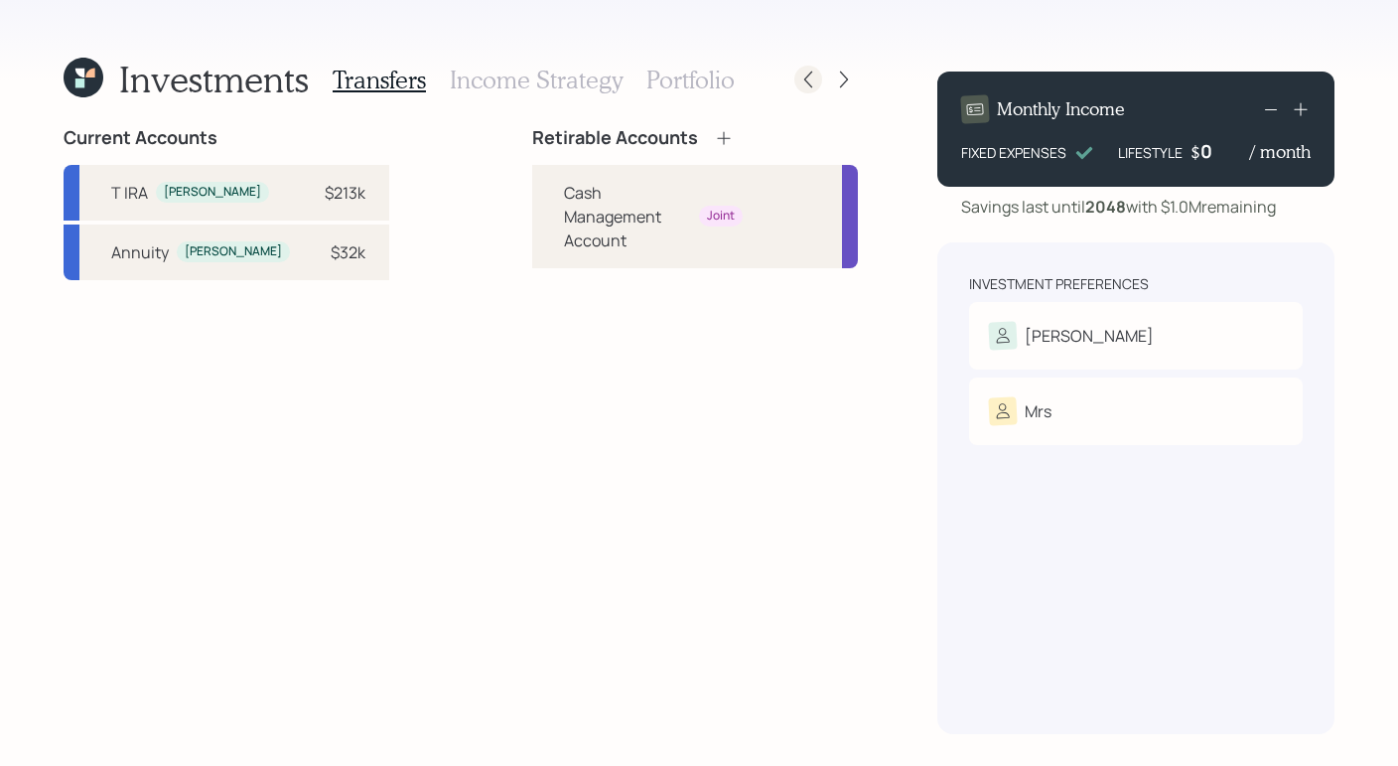
click at [803, 86] on icon at bounding box center [809, 80] width 20 height 20
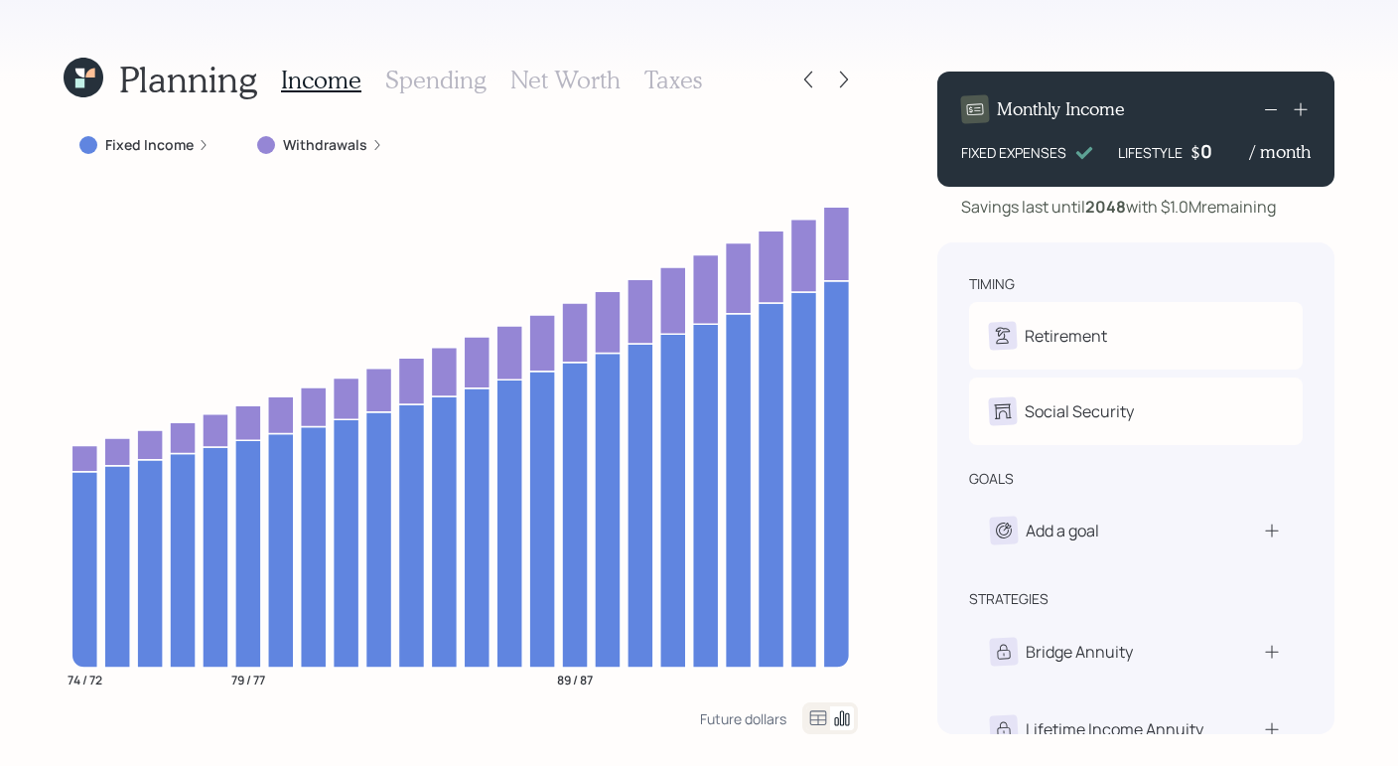
click at [803, 86] on icon at bounding box center [809, 80] width 20 height 20
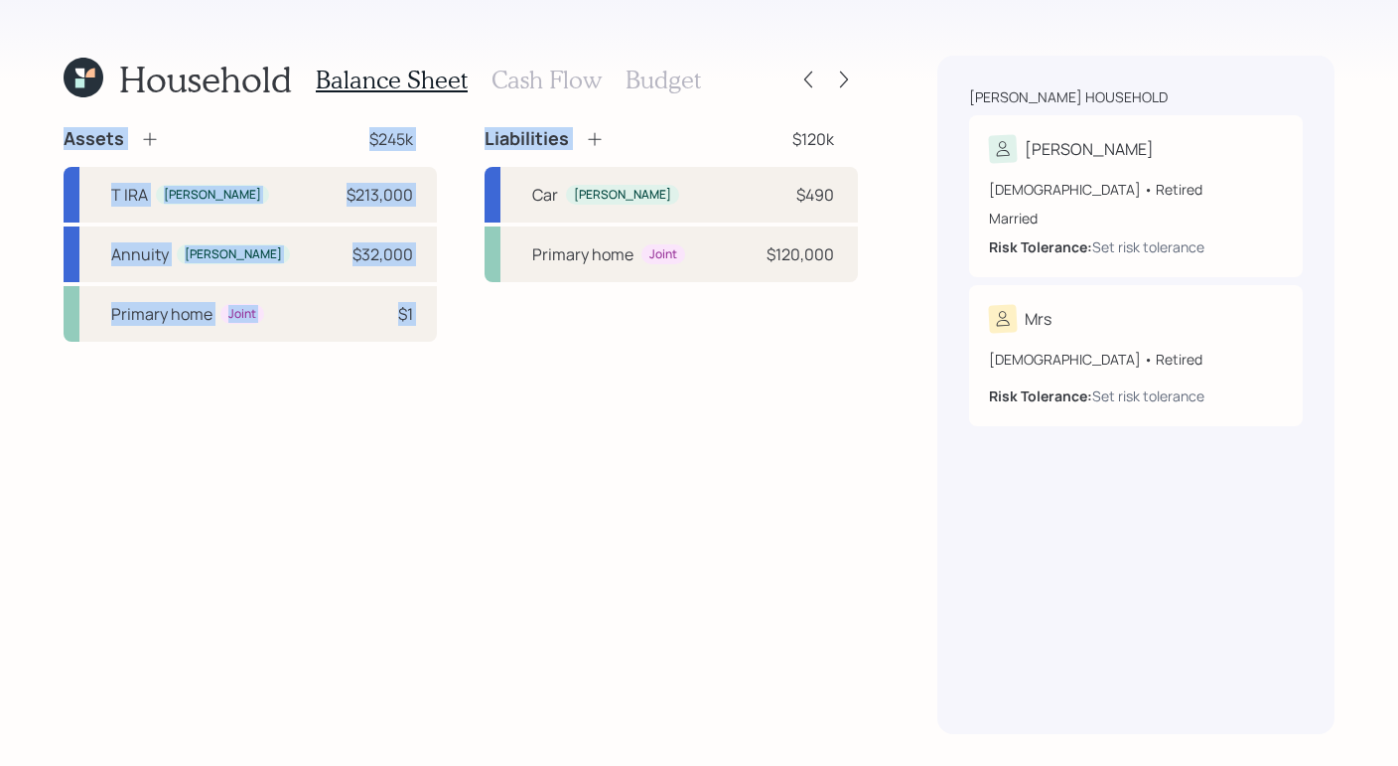
drag, startPoint x: 780, startPoint y: 144, endPoint x: 733, endPoint y: 163, distance: 50.4
click at [749, 159] on div "Household Balance Sheet Cash Flow Budget Assets $245k T IRA Michael $213,000 An…" at bounding box center [461, 395] width 795 height 678
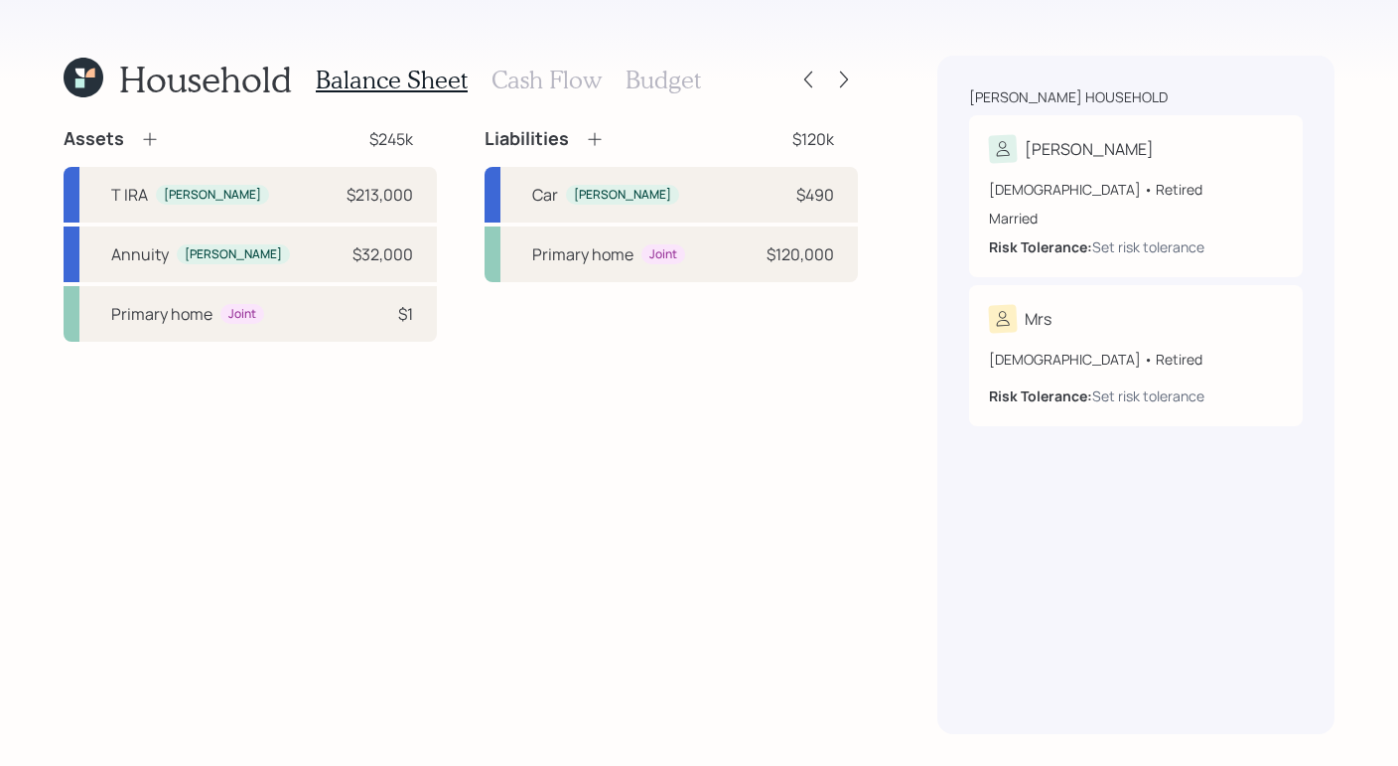
click at [766, 582] on div "Assets $245k T IRA Michael $213,000 Annuity Michael $32,000 Primary home Joint …" at bounding box center [461, 430] width 795 height 607
click at [517, 73] on h3 "Cash Flow" at bounding box center [547, 80] width 110 height 29
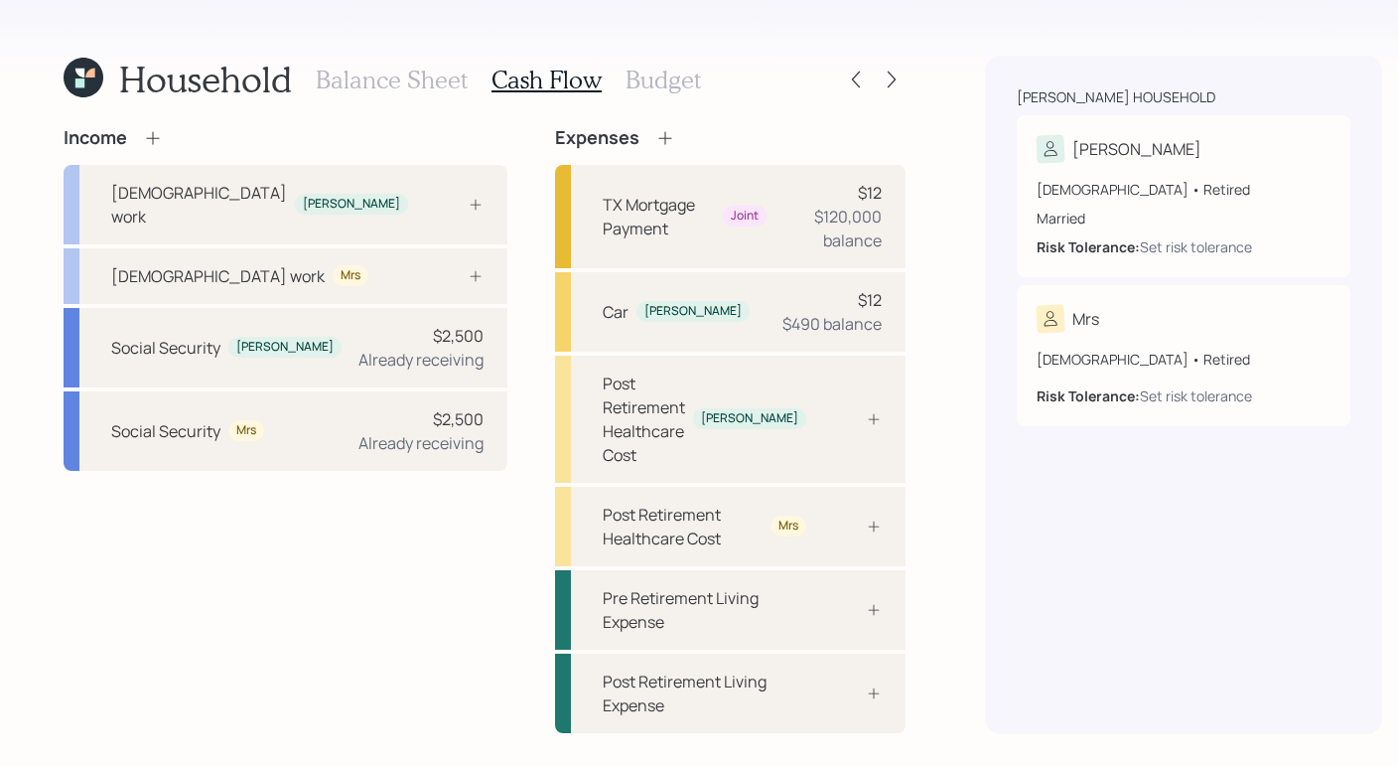
click at [169, 139] on div "Income" at bounding box center [286, 138] width 444 height 22
click at [159, 140] on icon at bounding box center [153, 138] width 20 height 20
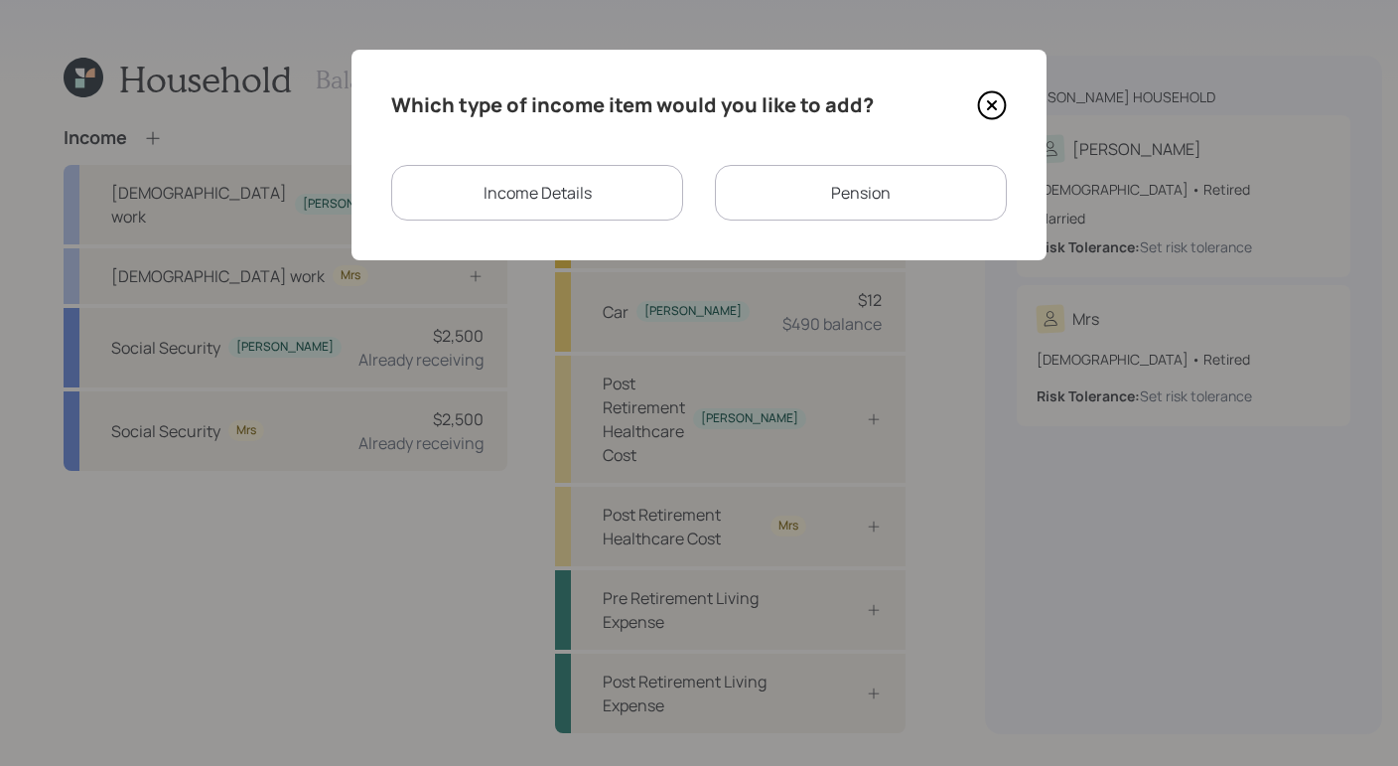
click at [564, 197] on div "Income Details" at bounding box center [537, 193] width 292 height 56
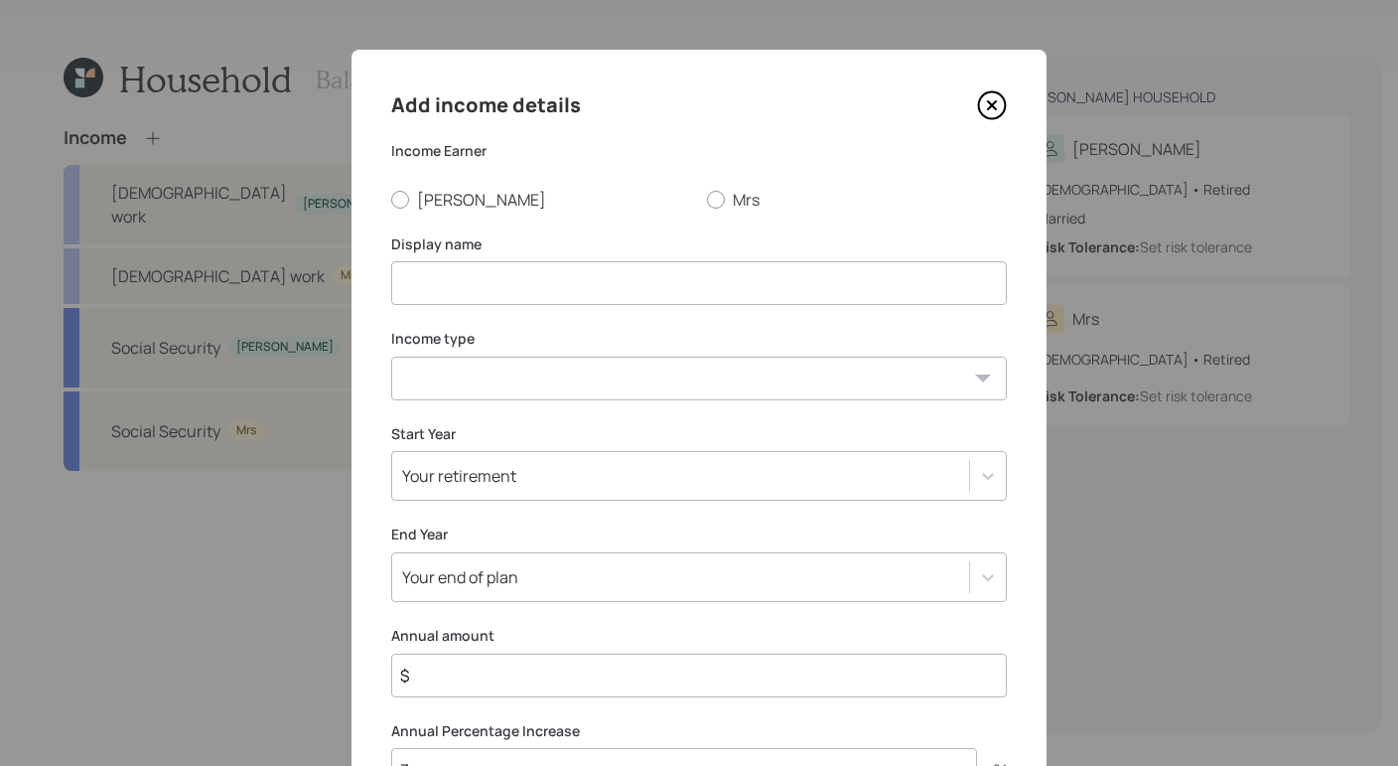
click at [686, 251] on label "Display name" at bounding box center [699, 244] width 616 height 20
click at [691, 275] on input at bounding box center [699, 283] width 616 height 44
click at [614, 377] on select "Full-time work Part-time work Self employment Other" at bounding box center [699, 379] width 616 height 44
click at [995, 102] on icon at bounding box center [992, 105] width 30 height 30
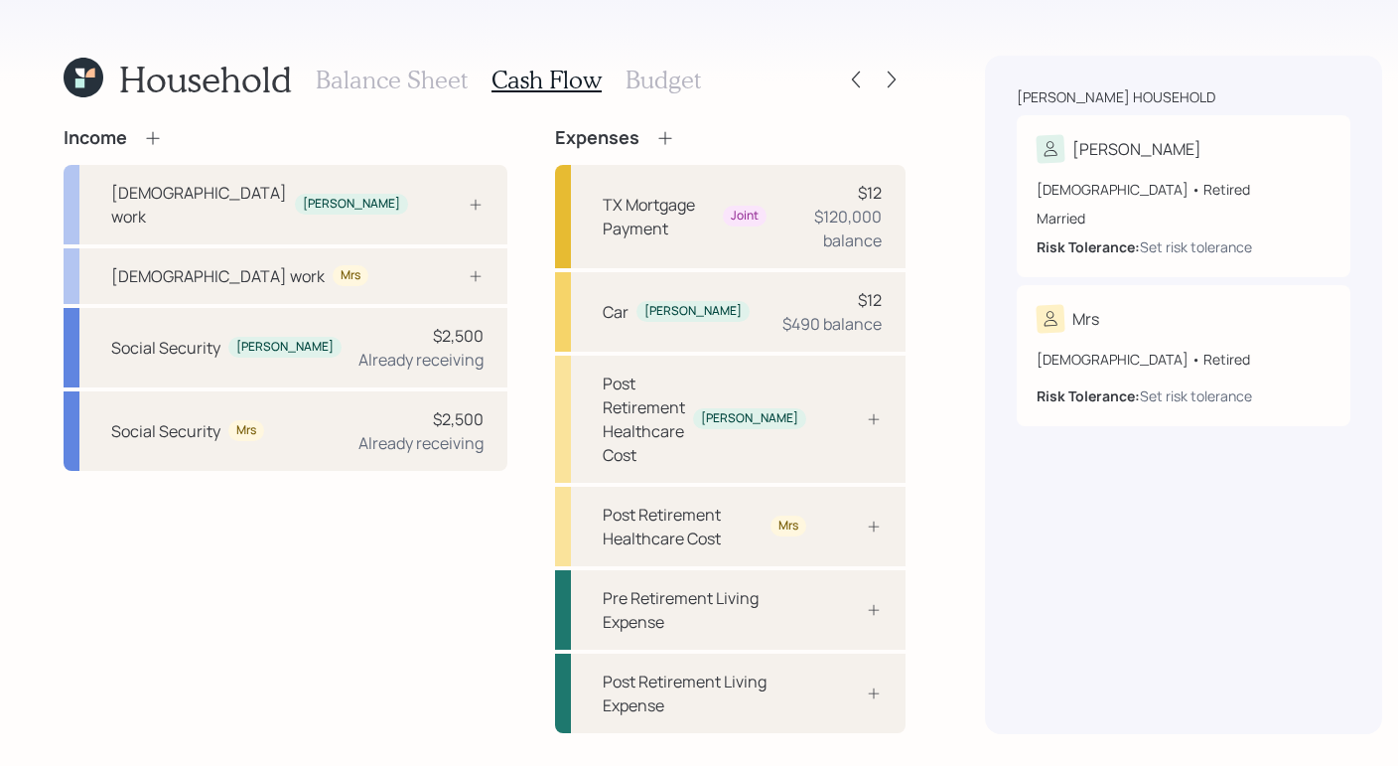
click at [356, 73] on h3 "Balance Sheet" at bounding box center [392, 80] width 152 height 29
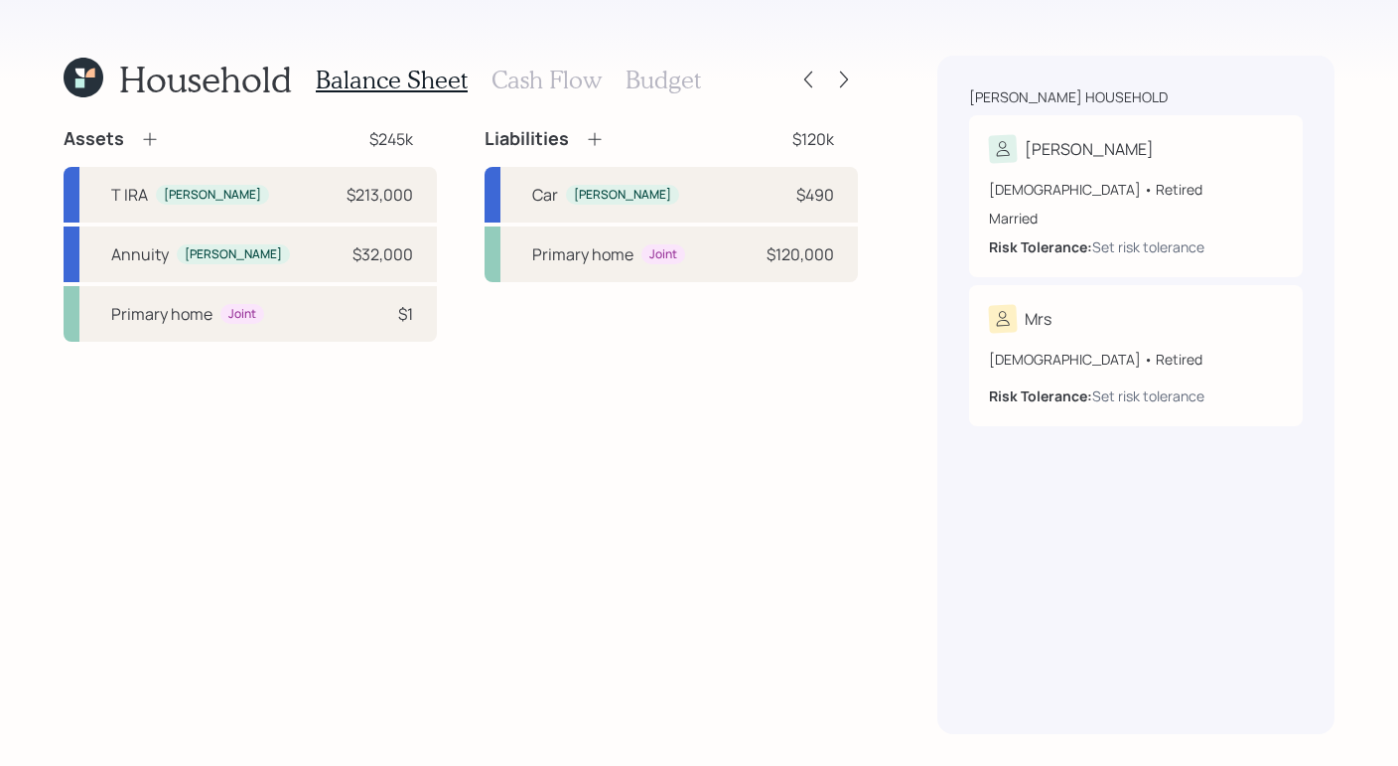
click at [80, 79] on icon at bounding box center [79, 82] width 9 height 9
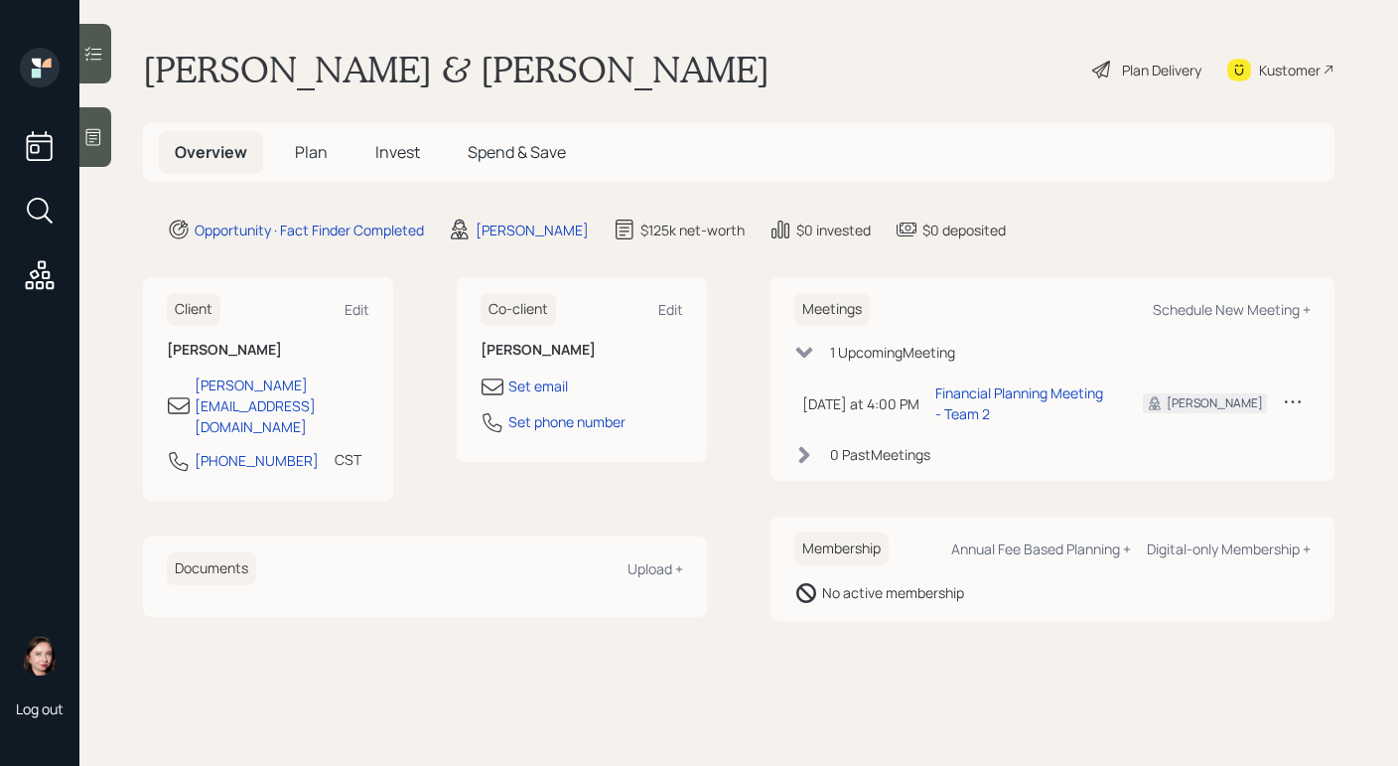
click at [1159, 75] on div "Plan Delivery" at bounding box center [1161, 70] width 79 height 21
click at [79, 147] on div "Log out" at bounding box center [39, 383] width 79 height 766
click at [104, 149] on div at bounding box center [95, 137] width 32 height 60
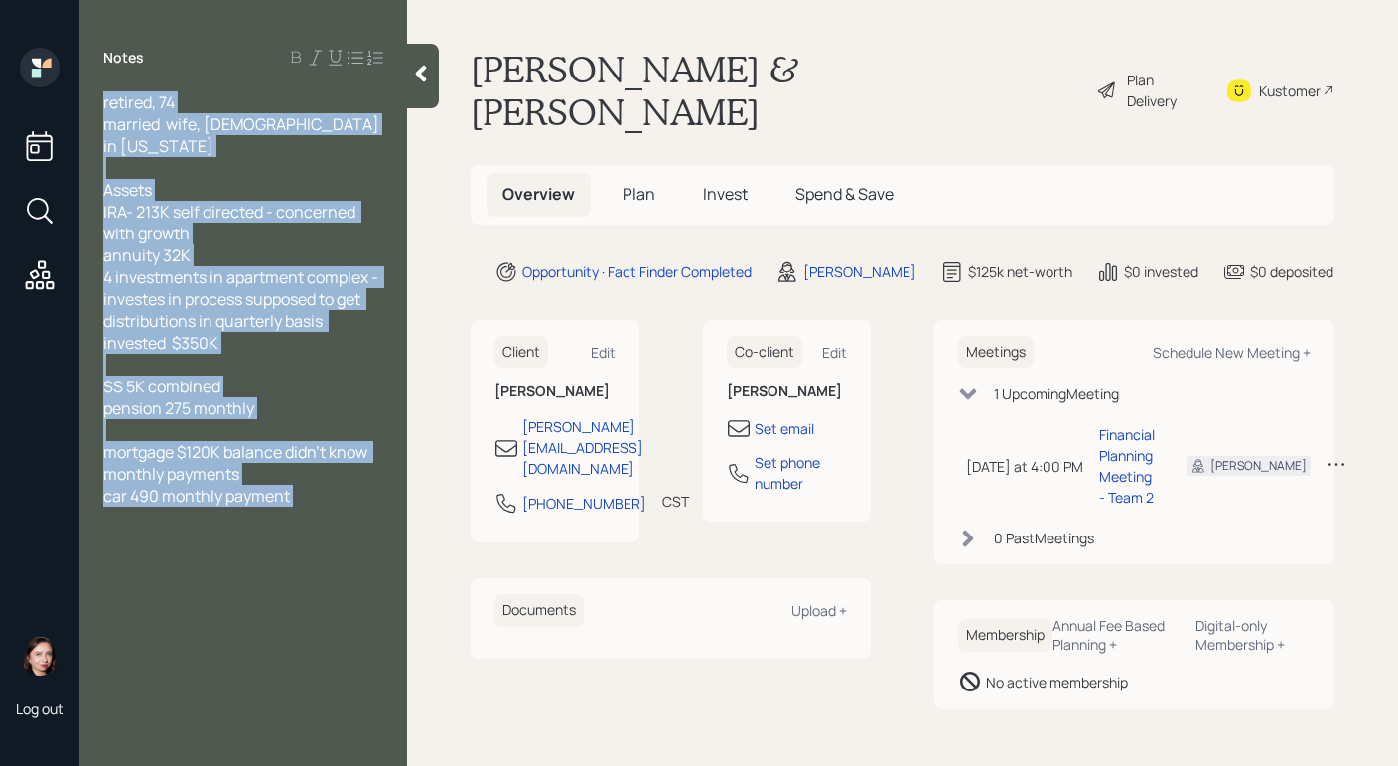
click at [405, 78] on div "Notes retired, 74 married wife, [DEMOGRAPHIC_DATA] in [US_STATE] Assets IRA- 21…" at bounding box center [243, 395] width 328 height 694
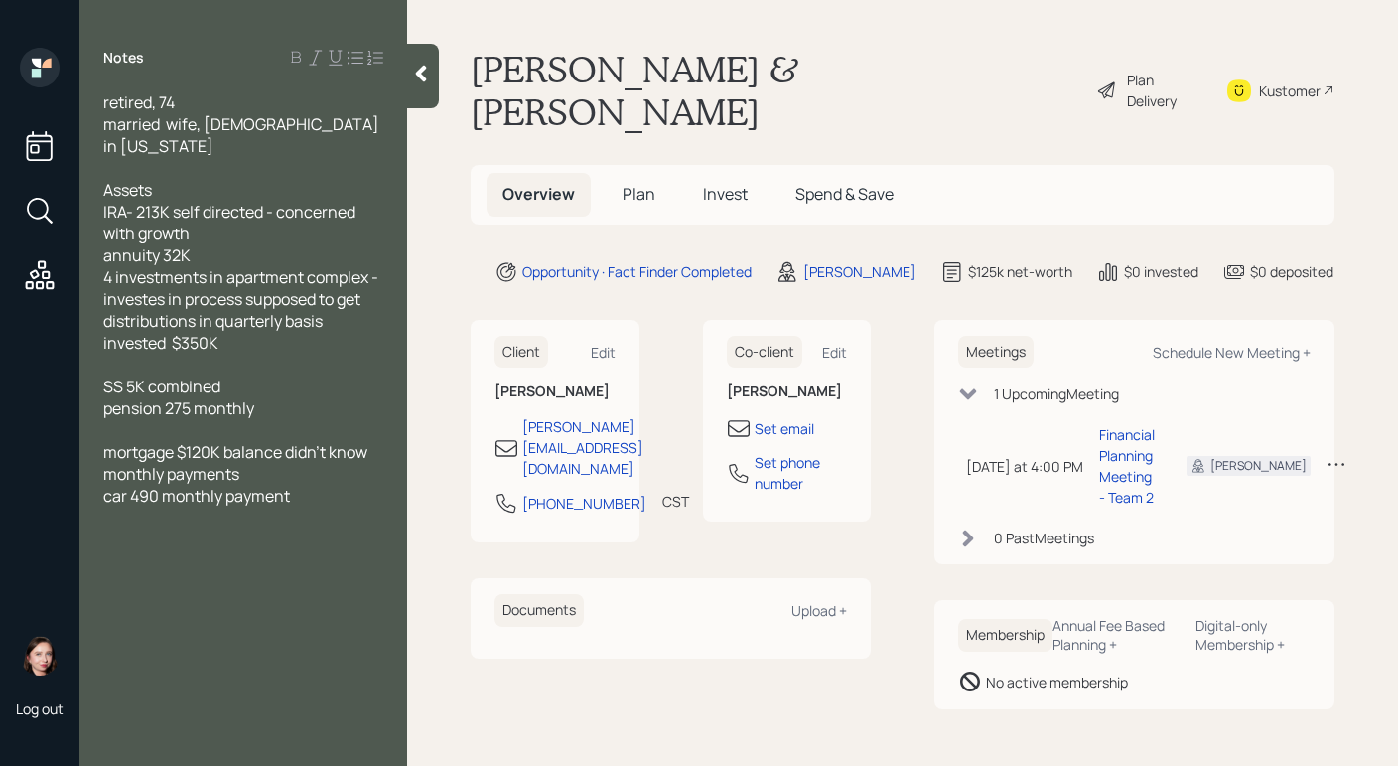
click at [423, 76] on icon at bounding box center [421, 74] width 11 height 17
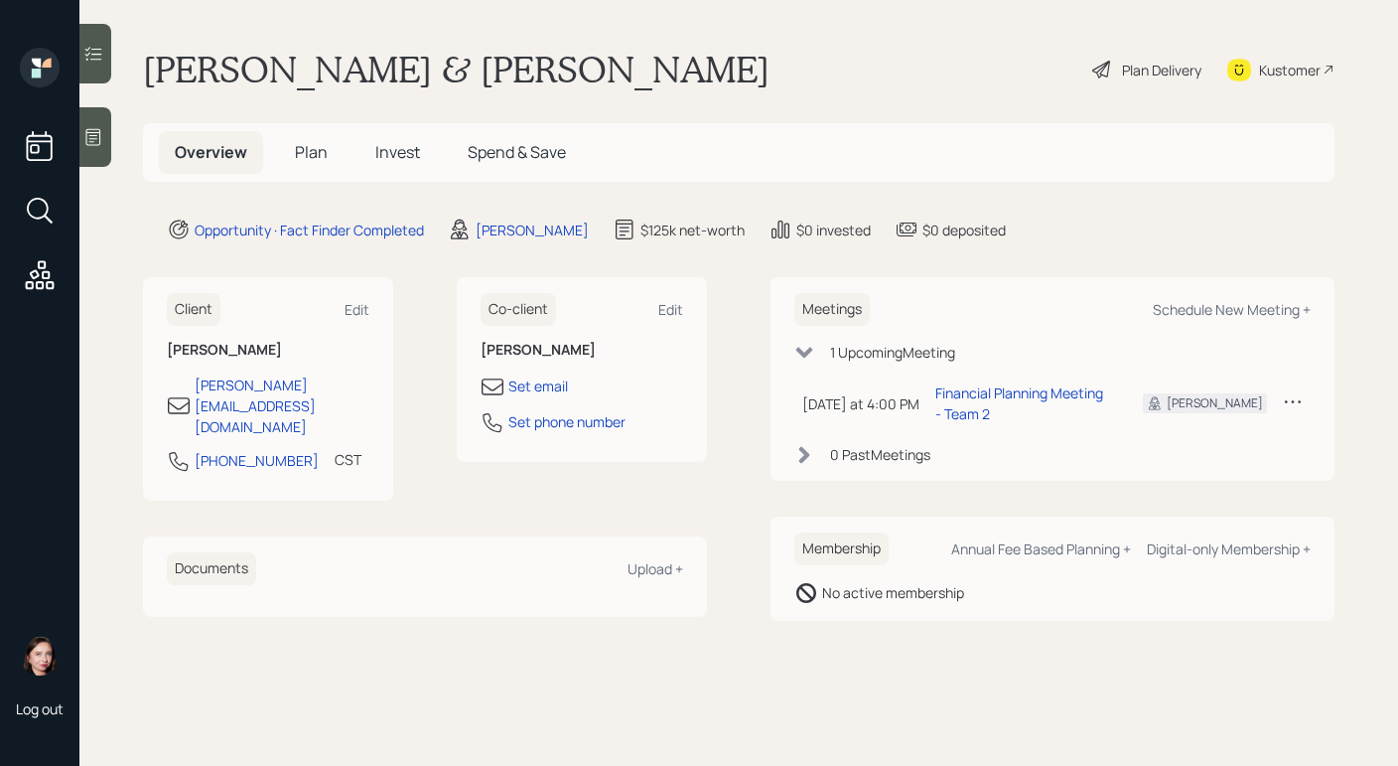
click at [583, 100] on main "[PERSON_NAME] & [PERSON_NAME] Plan Delivery Kustomer Overview Plan Invest Spend…" at bounding box center [738, 383] width 1319 height 766
click at [95, 131] on icon at bounding box center [93, 137] width 15 height 17
